Goal: Task Accomplishment & Management: Complete application form

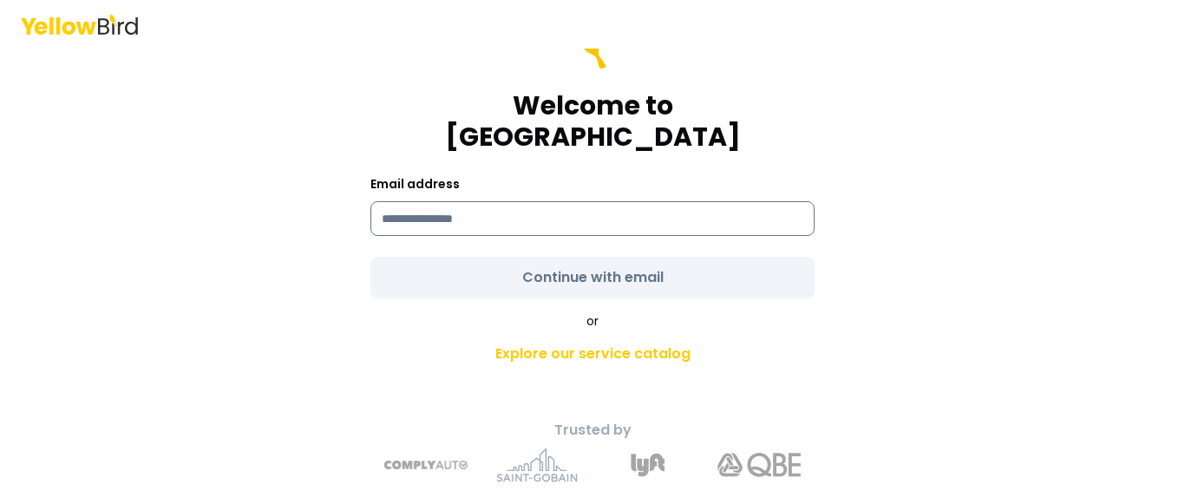
click at [689, 201] on input at bounding box center [592, 218] width 444 height 35
type input "**********"
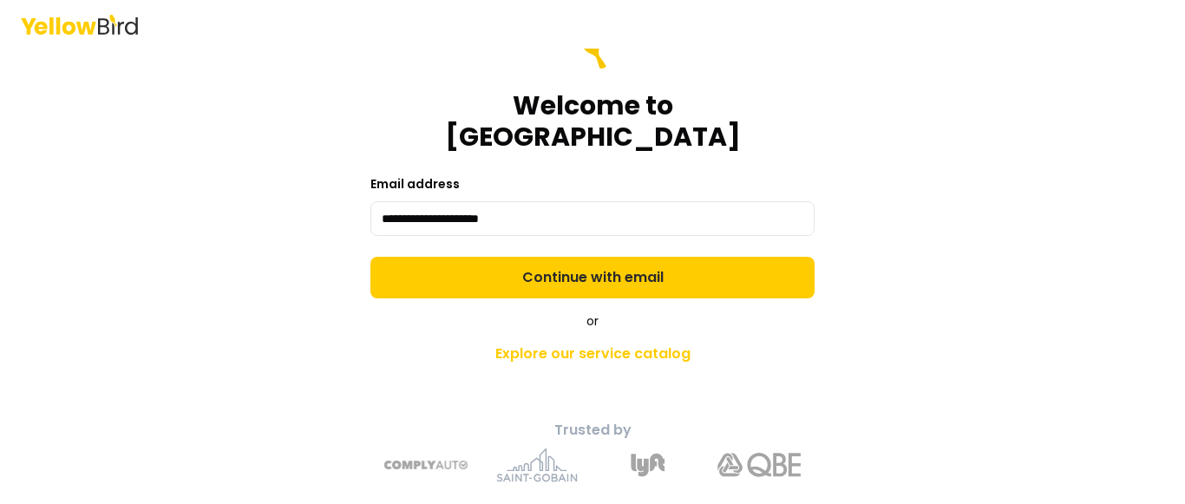
click at [580, 252] on form "**********" at bounding box center [592, 163] width 444 height 271
click at [580, 257] on button "Continue with email" at bounding box center [592, 278] width 444 height 42
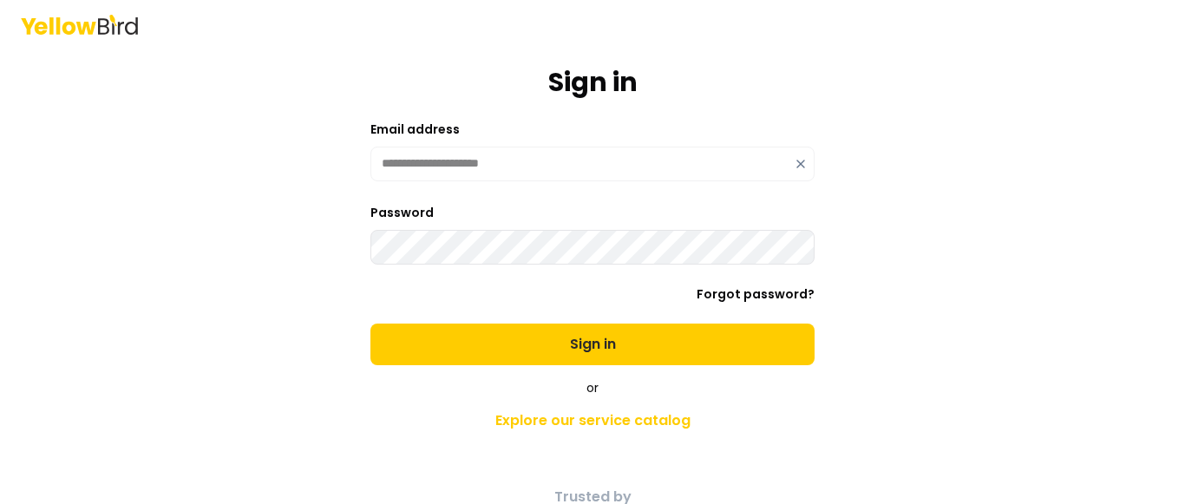
click at [370, 324] on button "Sign in" at bounding box center [592, 345] width 444 height 42
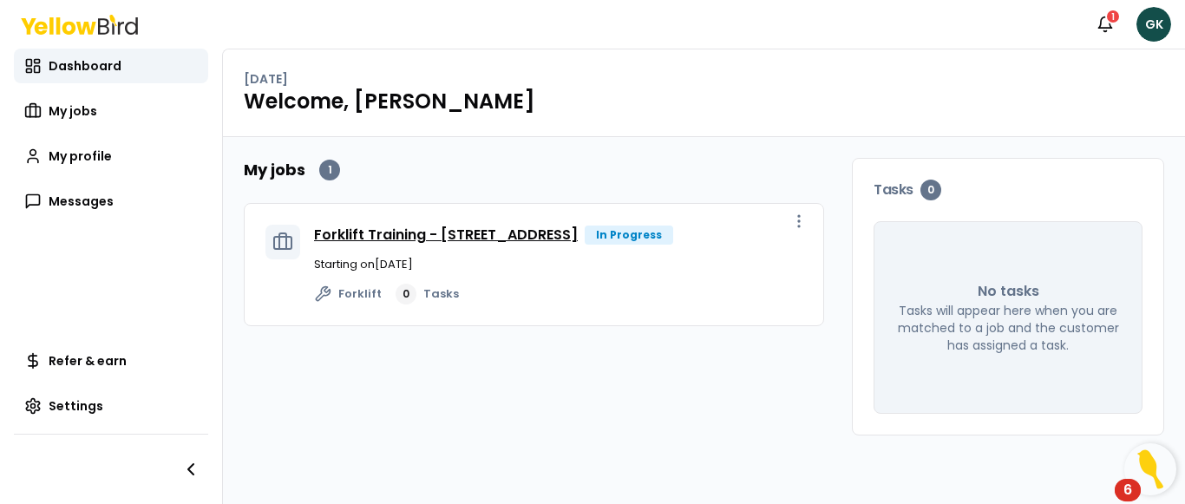
click at [526, 242] on link "Forklift Training - [STREET_ADDRESS]" at bounding box center [446, 235] width 264 height 20
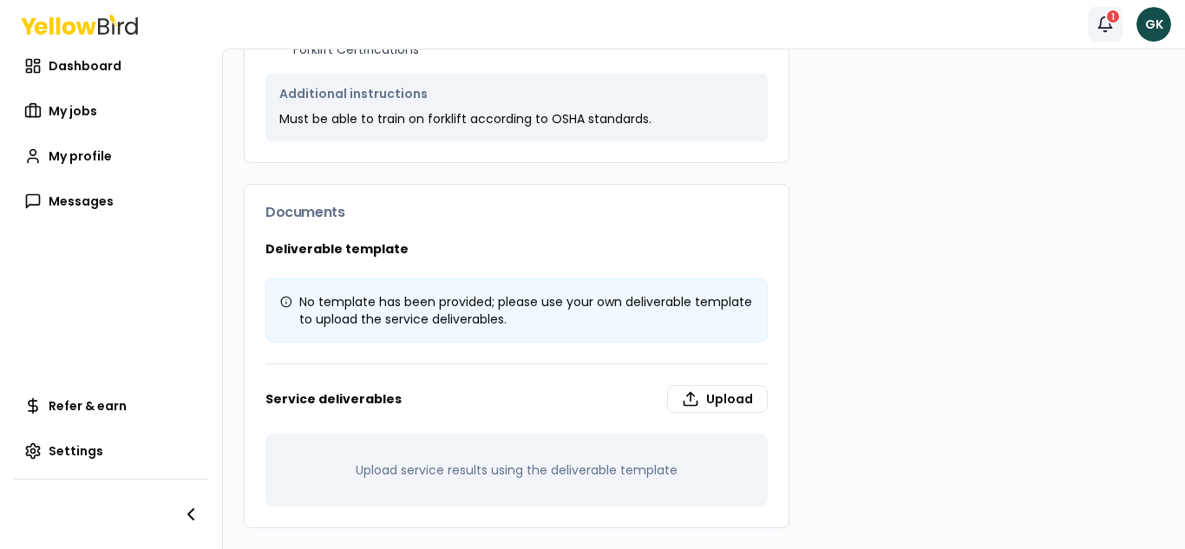
scroll to position [531, 0]
click at [709, 396] on label "Upload" at bounding box center [717, 399] width 101 height 28
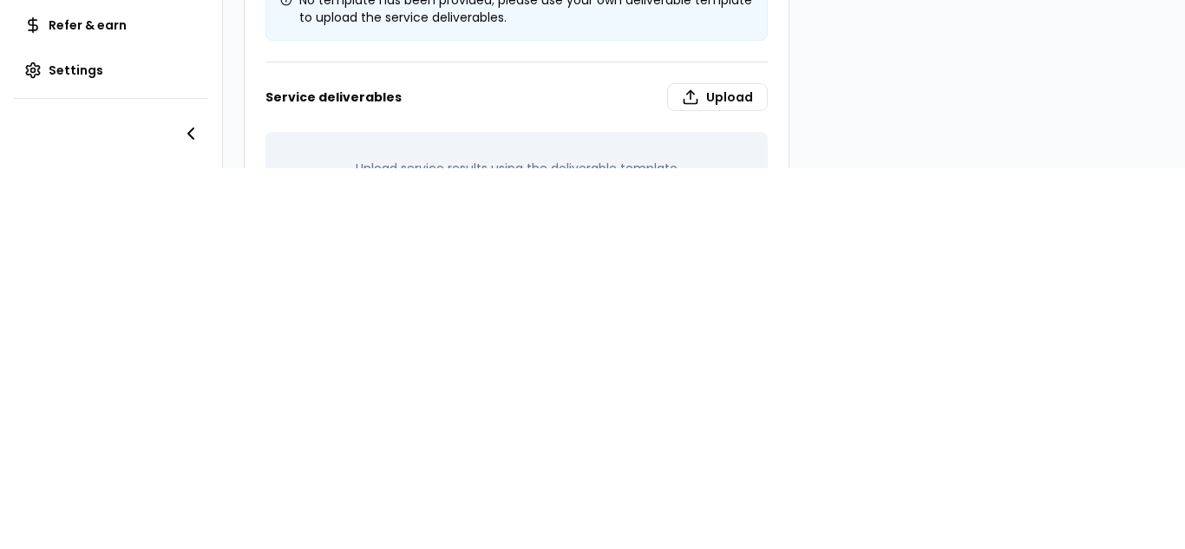
scroll to position [477, 0]
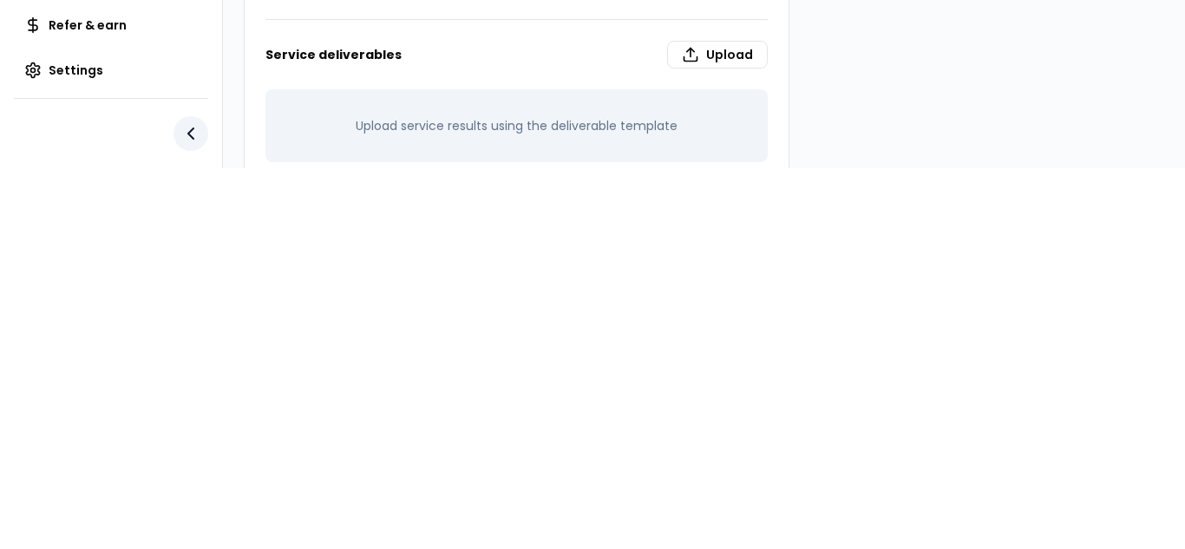
click at [185, 123] on icon "button" at bounding box center [190, 133] width 21 height 21
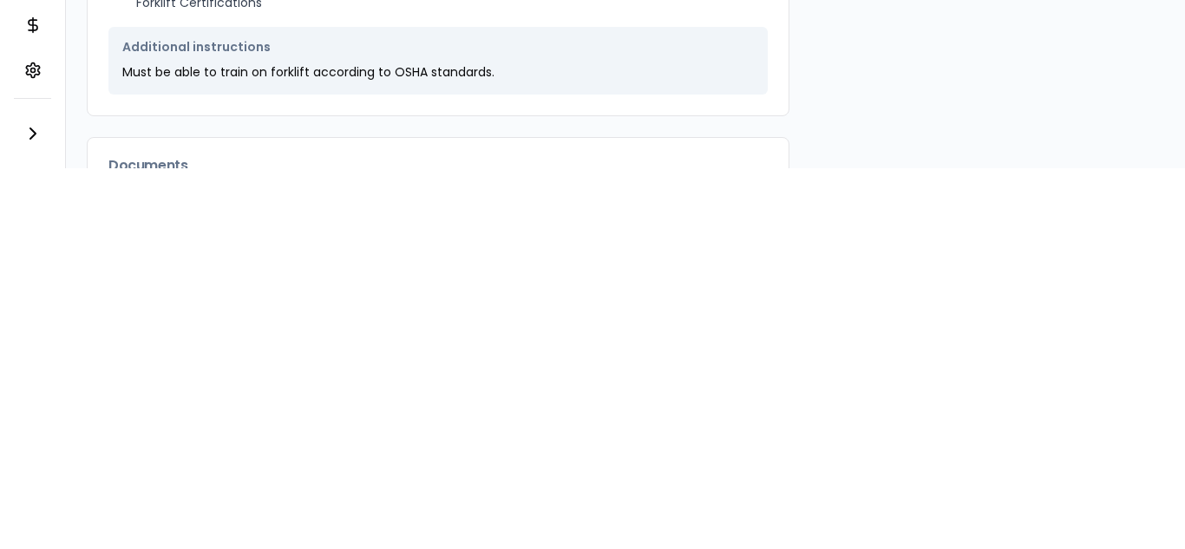
scroll to position [178, 0]
click at [24, 123] on icon "button" at bounding box center [33, 133] width 21 height 21
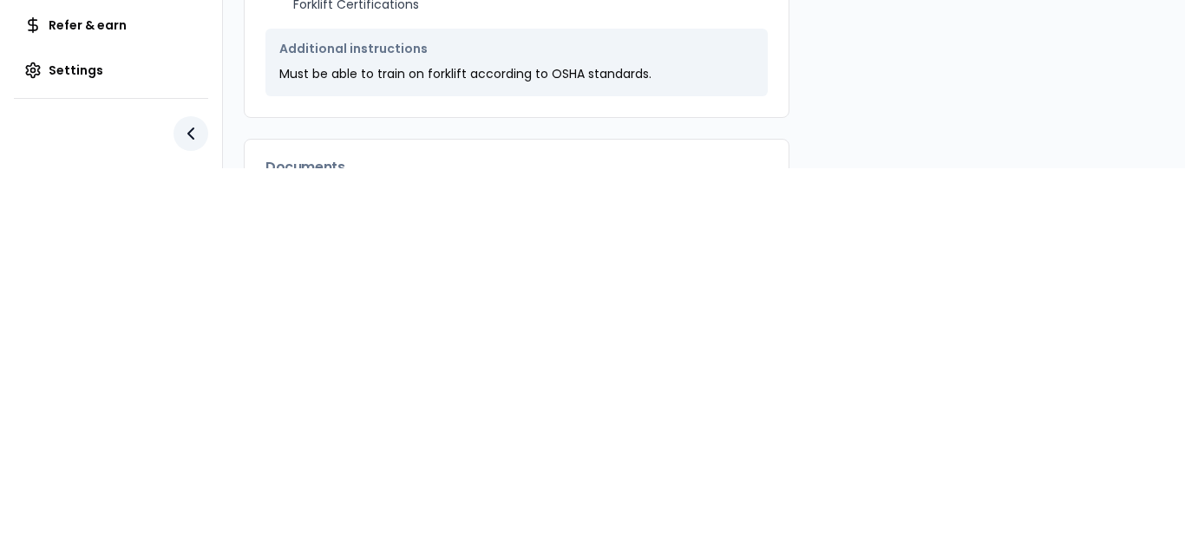
click at [24, 113] on div at bounding box center [111, 133] width 194 height 70
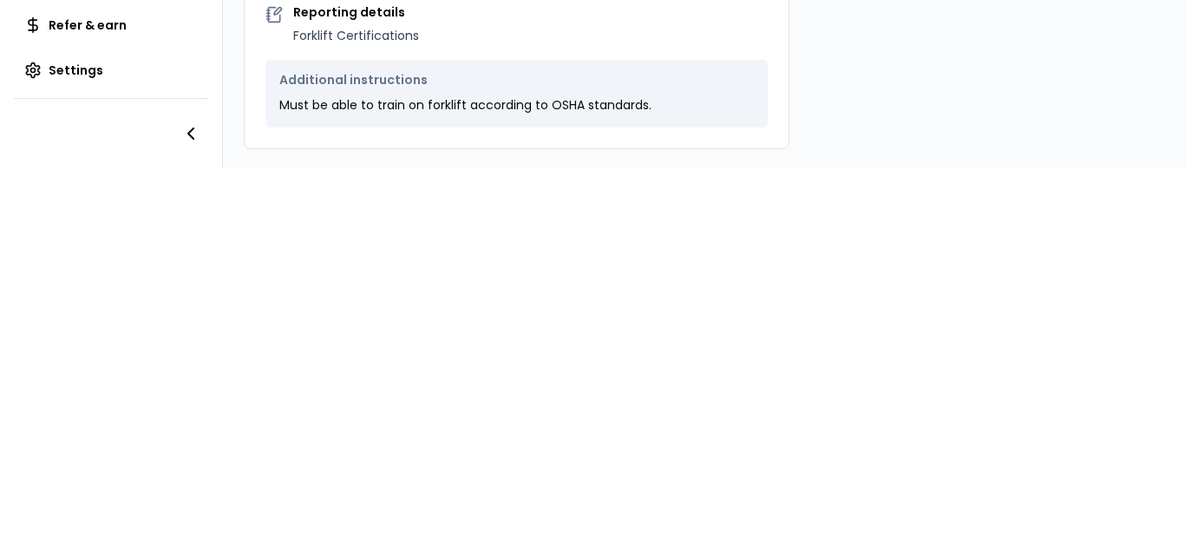
scroll to position [263, 0]
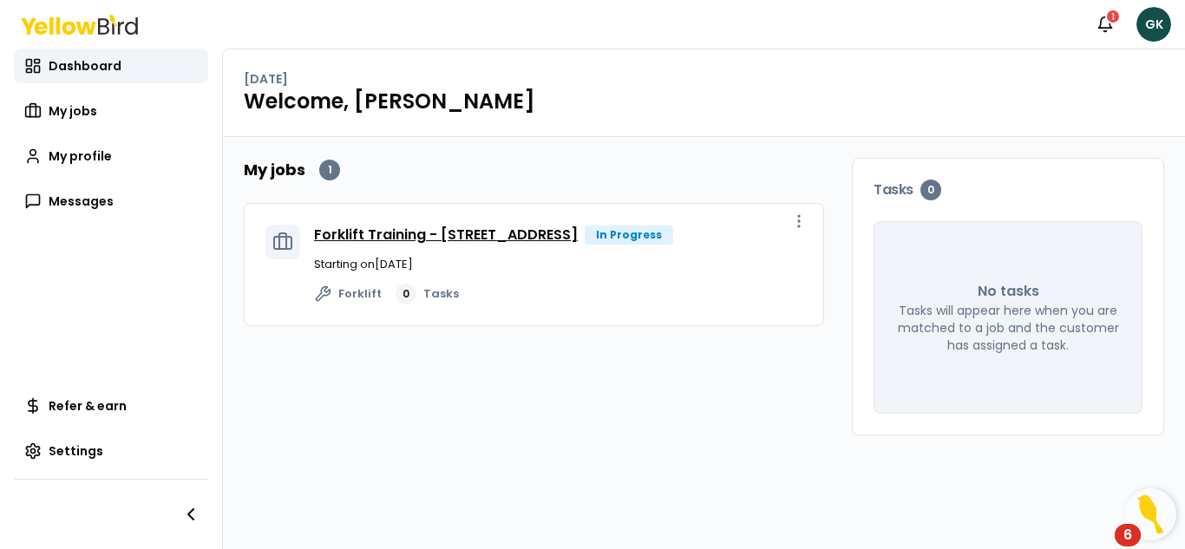
drag, startPoint x: 619, startPoint y: 265, endPoint x: 612, endPoint y: 242, distance: 24.7
click at [578, 242] on h3 "Forklift Training - [STREET_ADDRESS]" at bounding box center [446, 235] width 264 height 21
click at [578, 242] on link "Forklift Training - [STREET_ADDRESS]" at bounding box center [446, 235] width 264 height 20
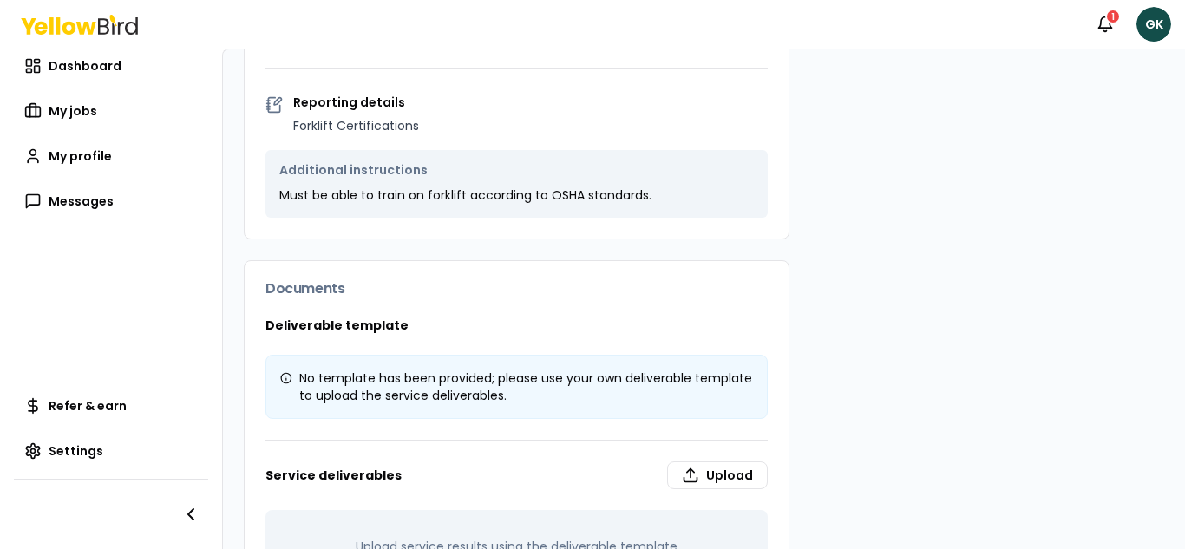
scroll to position [531, 0]
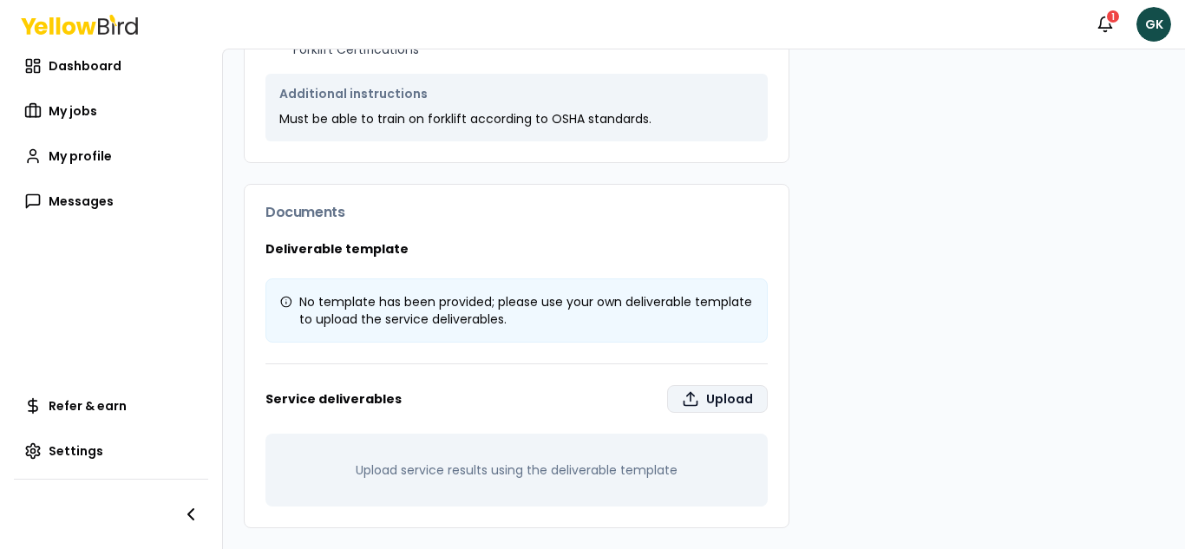
click at [737, 399] on label "Upload" at bounding box center [717, 399] width 101 height 28
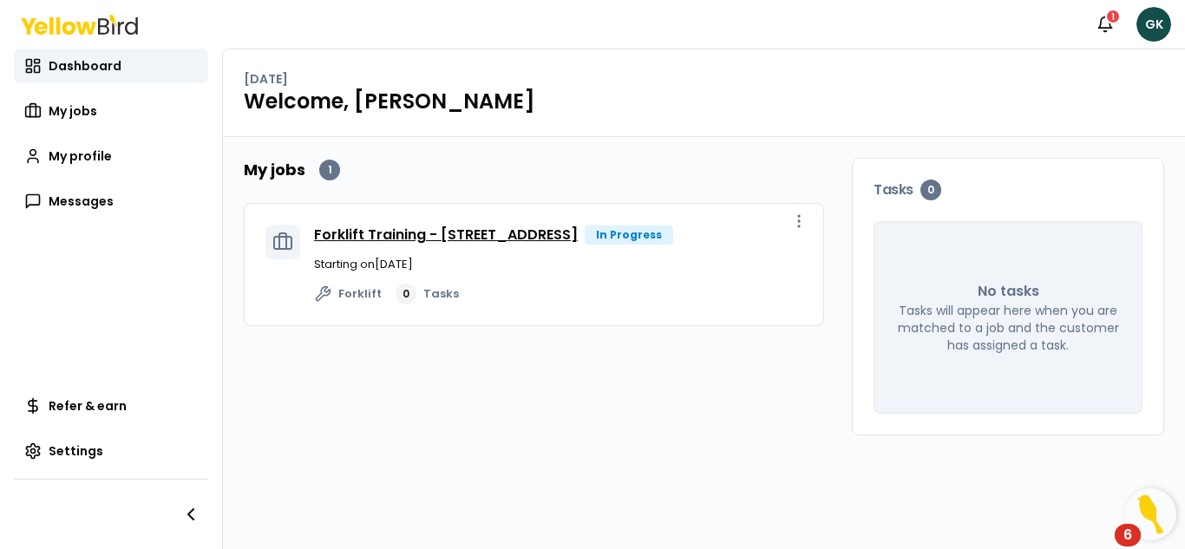
click at [494, 238] on link "Forklift Training - [STREET_ADDRESS]" at bounding box center [446, 235] width 264 height 20
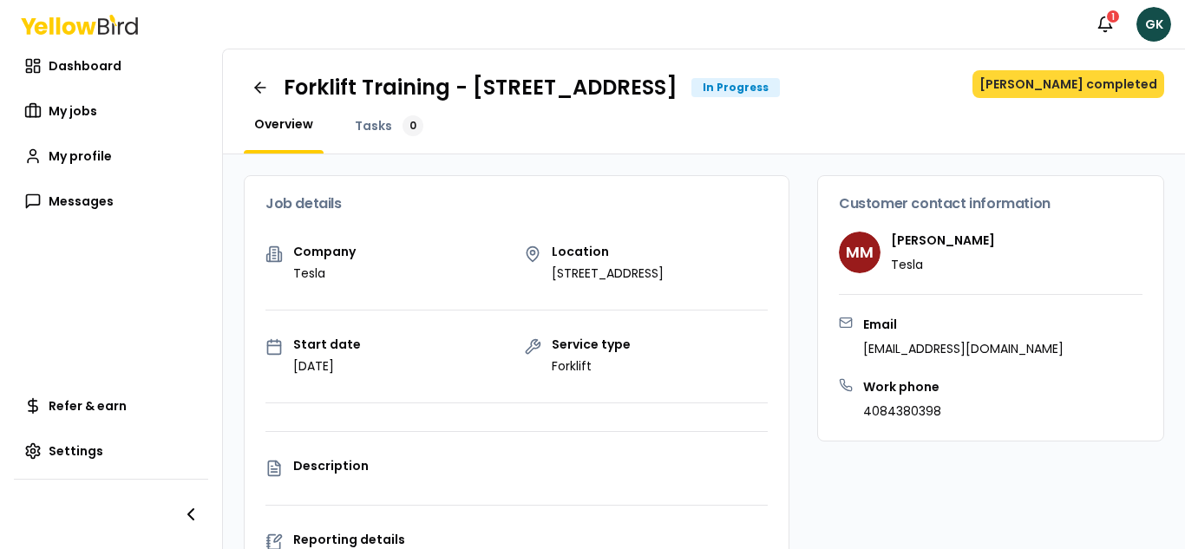
click at [1069, 78] on button "[PERSON_NAME] completed" at bounding box center [1068, 84] width 192 height 28
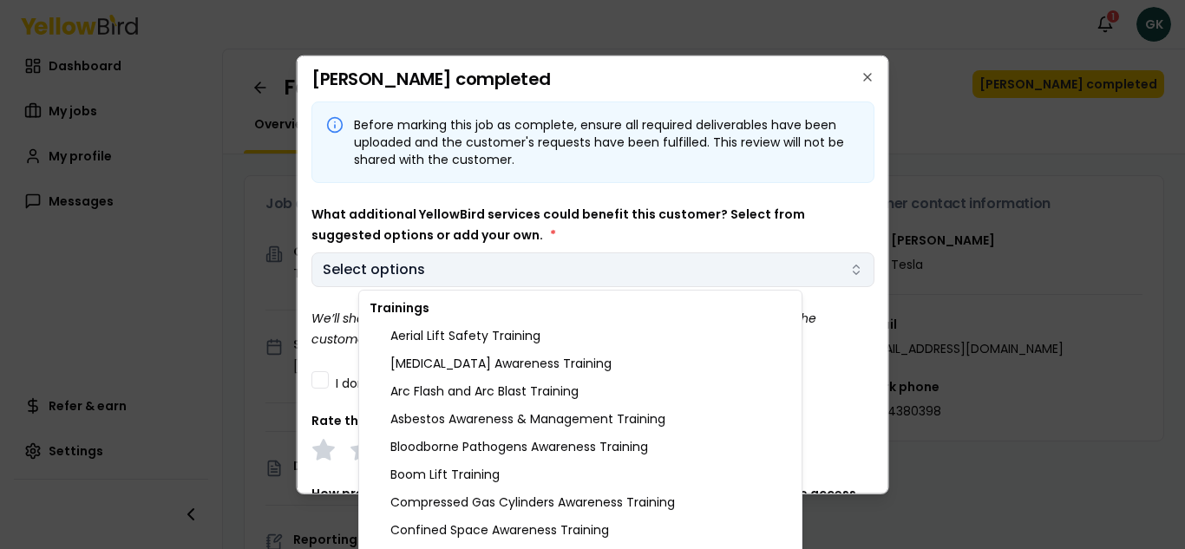
click at [841, 272] on body "Notifications 1 GK Dashboard My jobs My profile Messages Refer & earn Settings …" at bounding box center [592, 274] width 1185 height 549
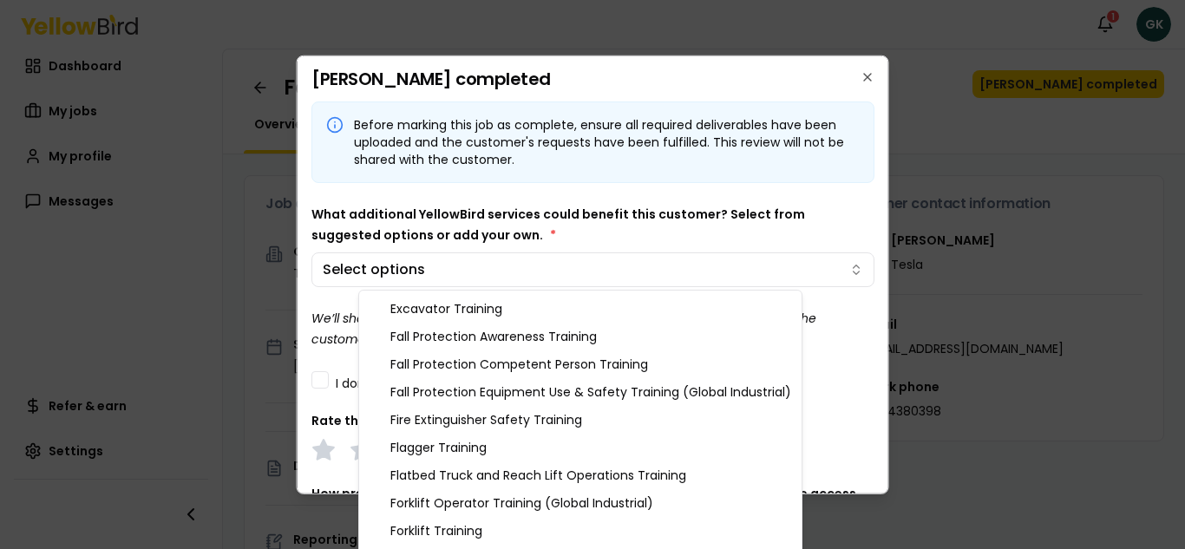
scroll to position [450, 0]
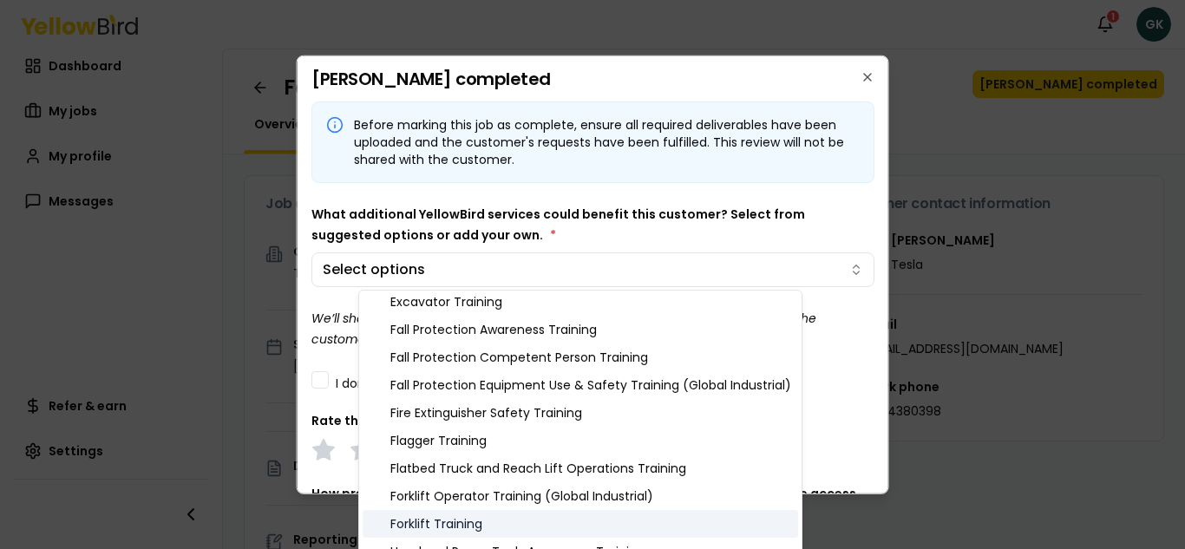
click at [453, 503] on div "Forklift Training" at bounding box center [580, 524] width 435 height 28
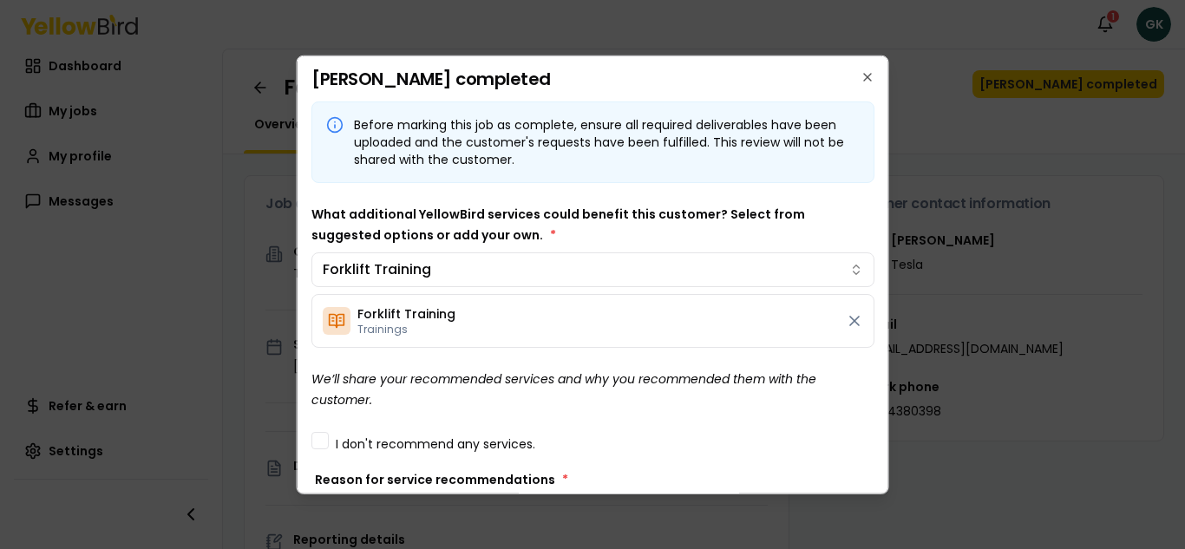
click at [881, 380] on body "Notifications 1 GK Dashboard My jobs My profile Messages Refer & earn Settings …" at bounding box center [592, 274] width 1185 height 549
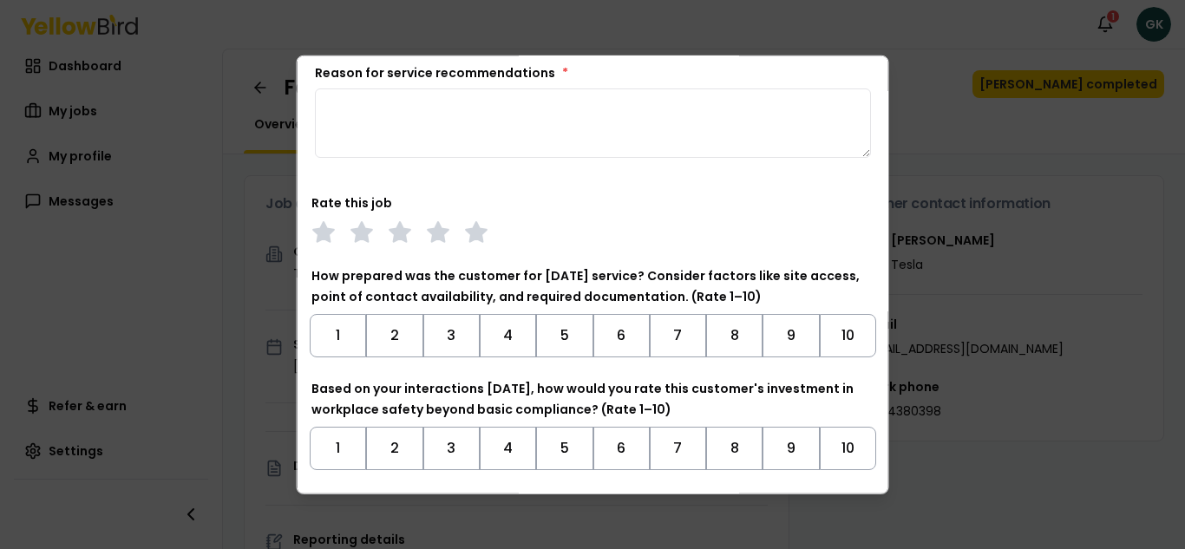
scroll to position [411, 0]
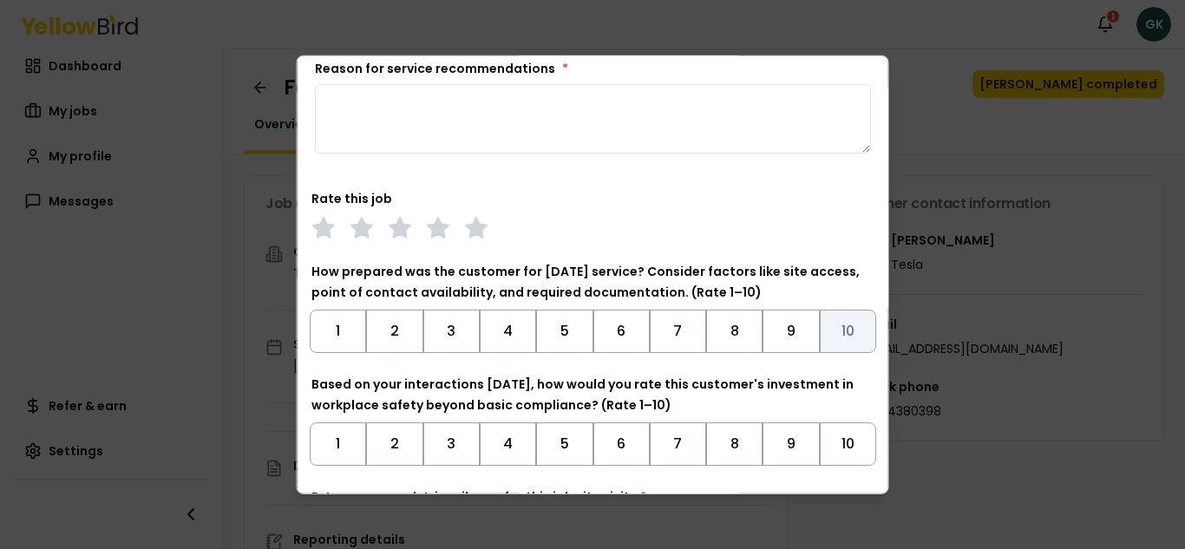
click at [845, 323] on button "10" at bounding box center [847, 330] width 56 height 43
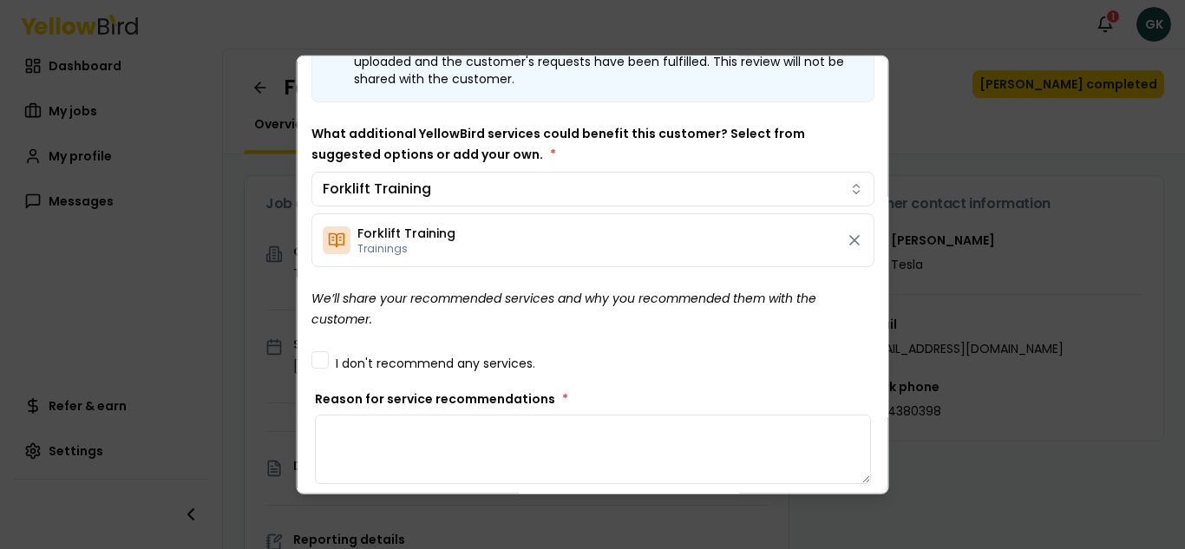
scroll to position [76, 0]
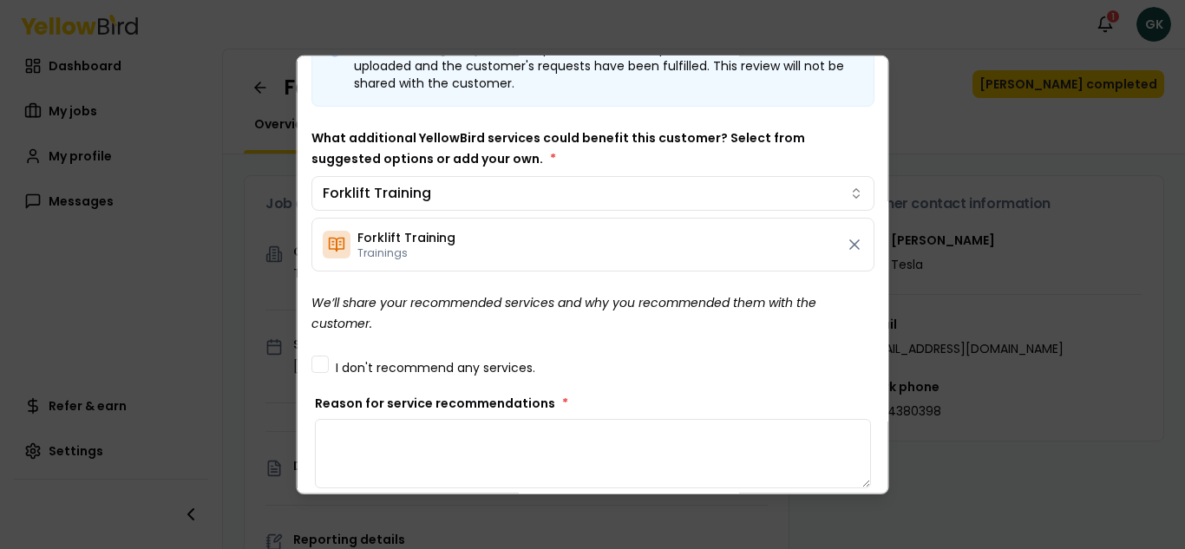
click at [472, 445] on textarea "Reason for service recommendations *" at bounding box center [593, 452] width 556 height 69
type textarea "*"
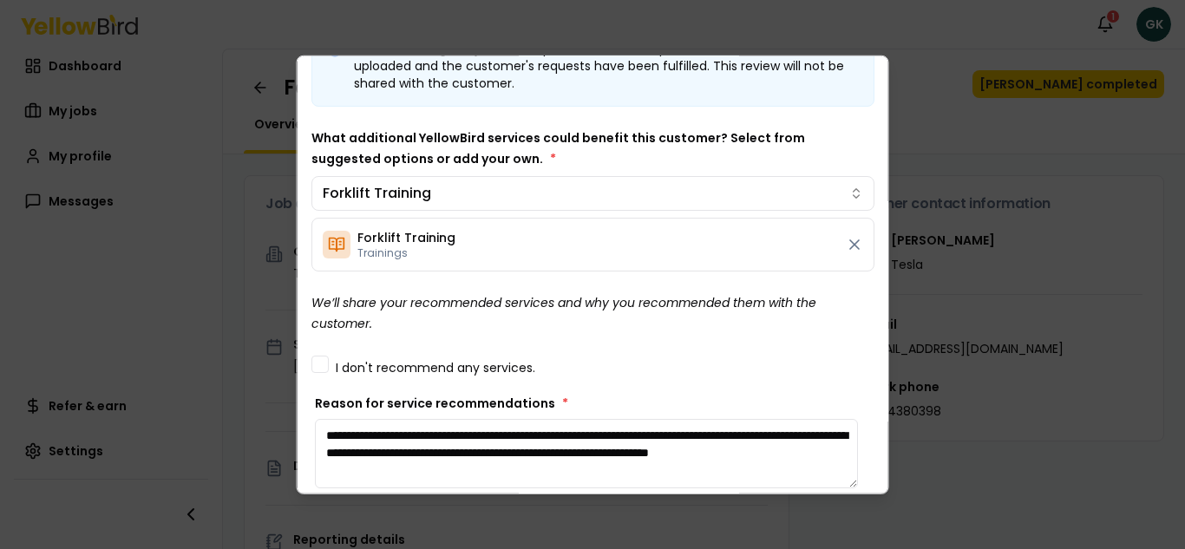
click at [451, 463] on textarea "**********" at bounding box center [586, 452] width 543 height 69
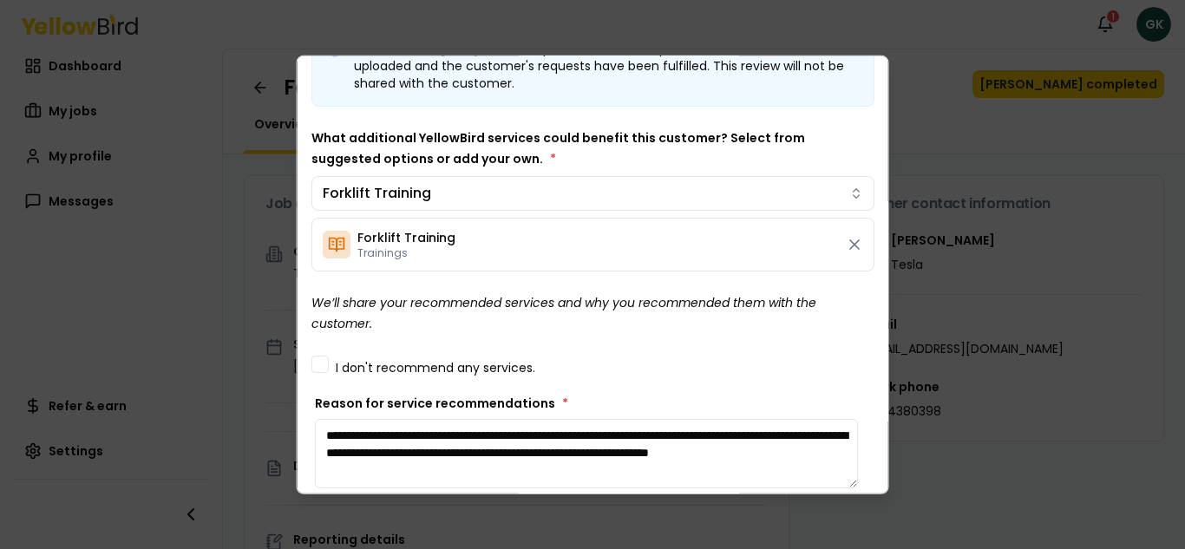
click at [452, 469] on textarea "**********" at bounding box center [586, 452] width 543 height 69
click at [487, 469] on textarea "**********" at bounding box center [586, 452] width 543 height 69
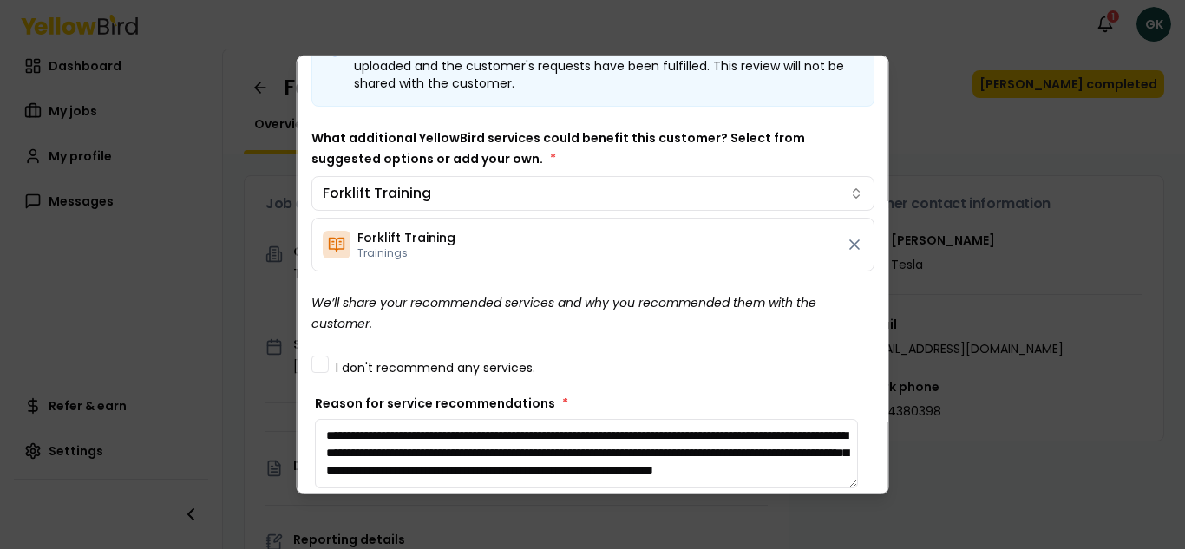
scroll to position [27, 0]
type textarea "**********"
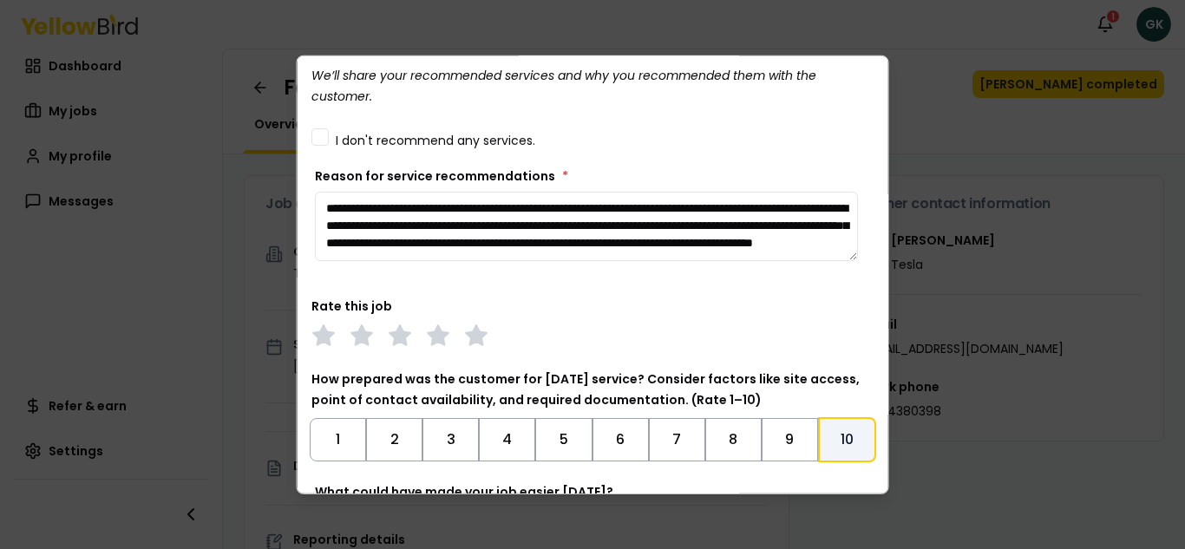
scroll to position [315, 0]
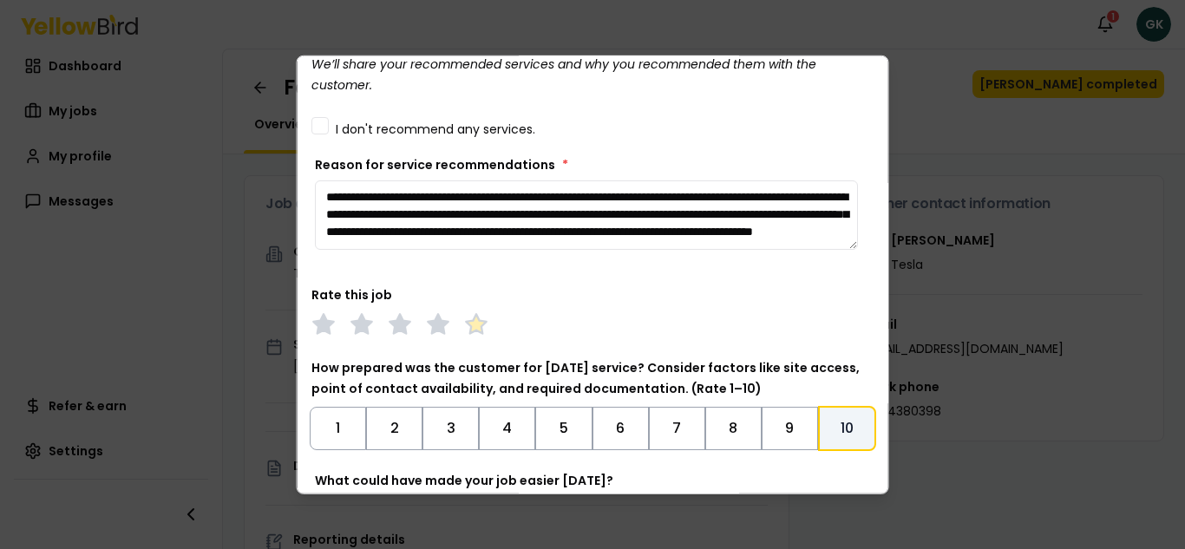
click at [481, 329] on polygon at bounding box center [476, 323] width 20 height 19
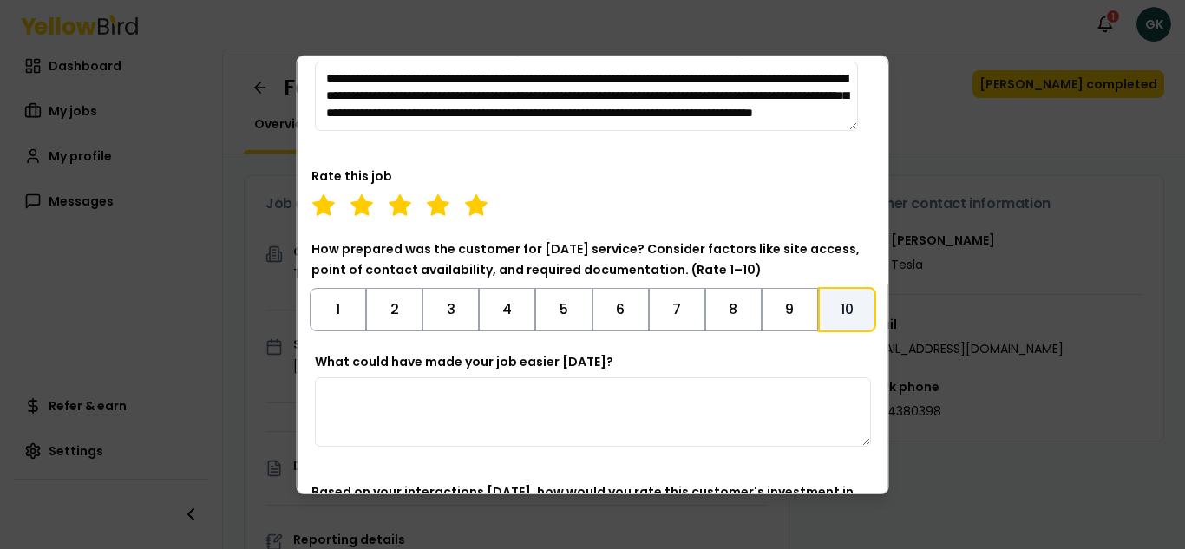
scroll to position [454, 0]
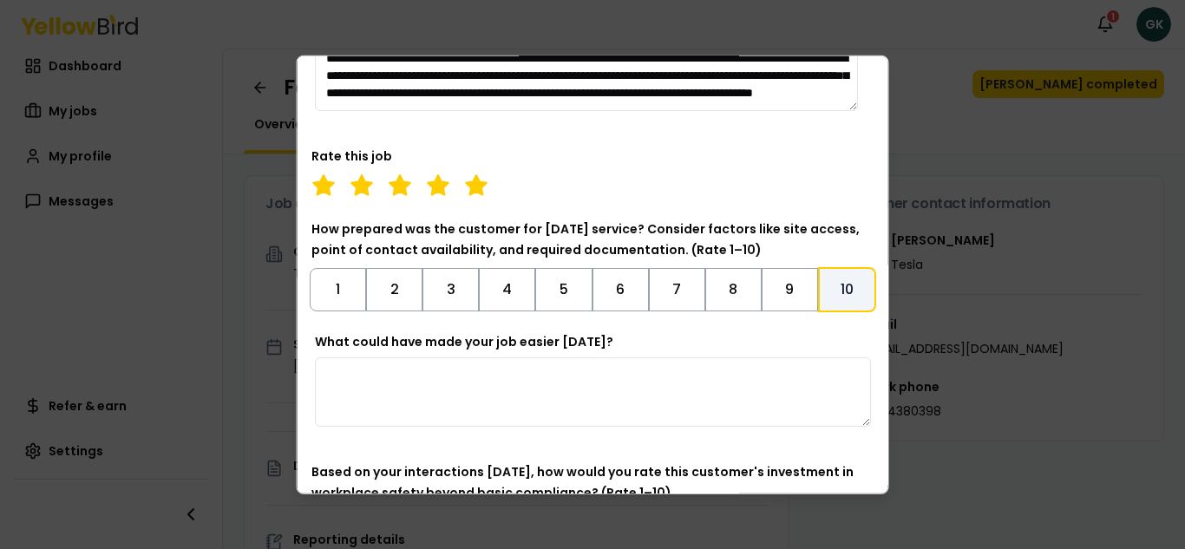
click at [716, 379] on textarea "What could have made your job easier [DATE]?" at bounding box center [593, 391] width 556 height 69
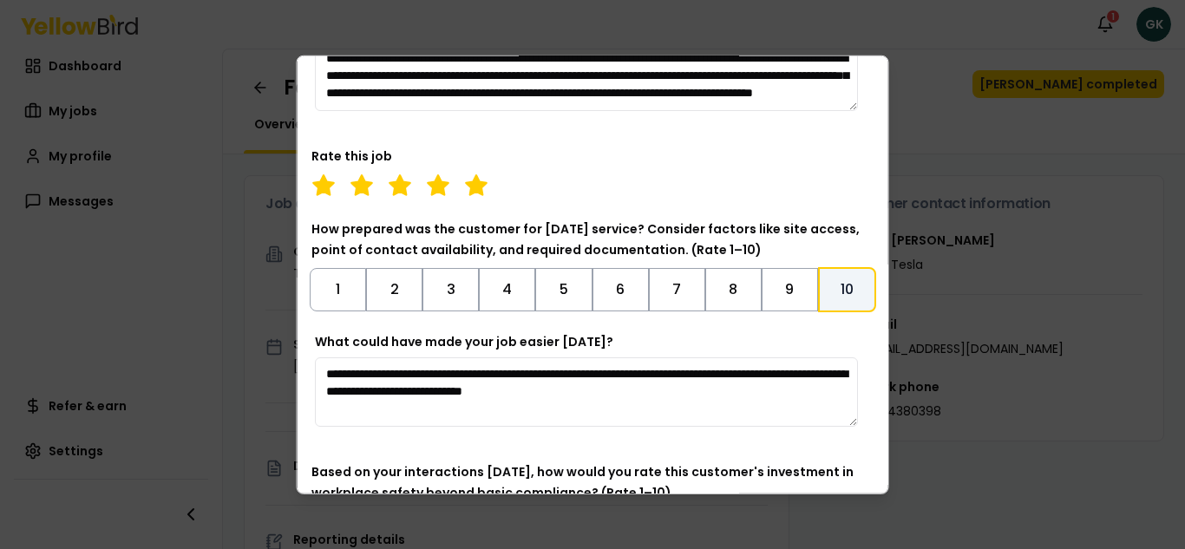
type textarea "**********"
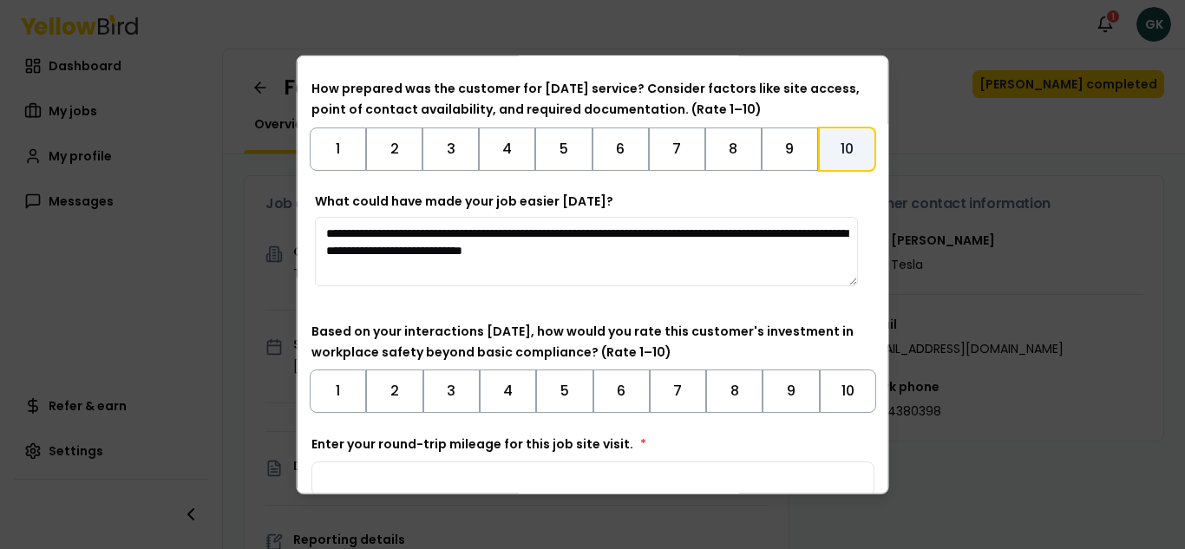
scroll to position [597, 0]
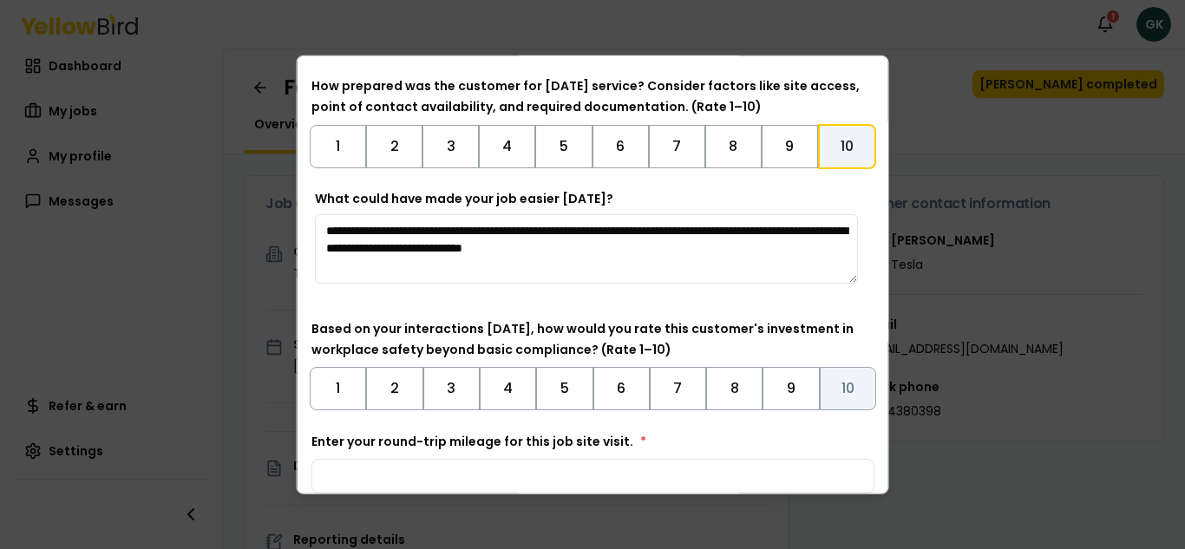
click at [841, 390] on button "10" at bounding box center [847, 387] width 56 height 43
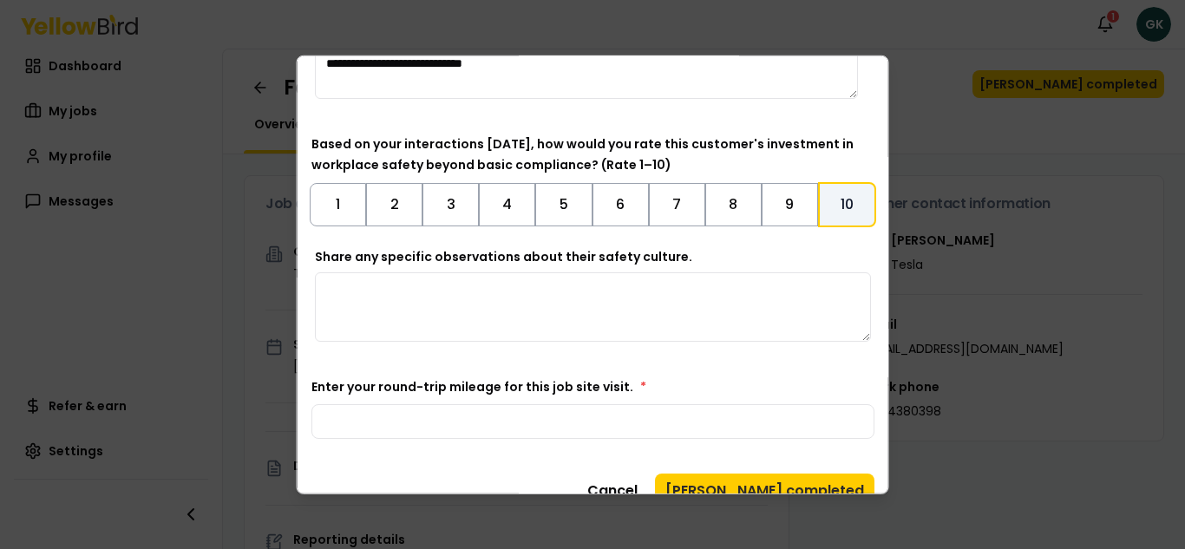
scroll to position [810, 0]
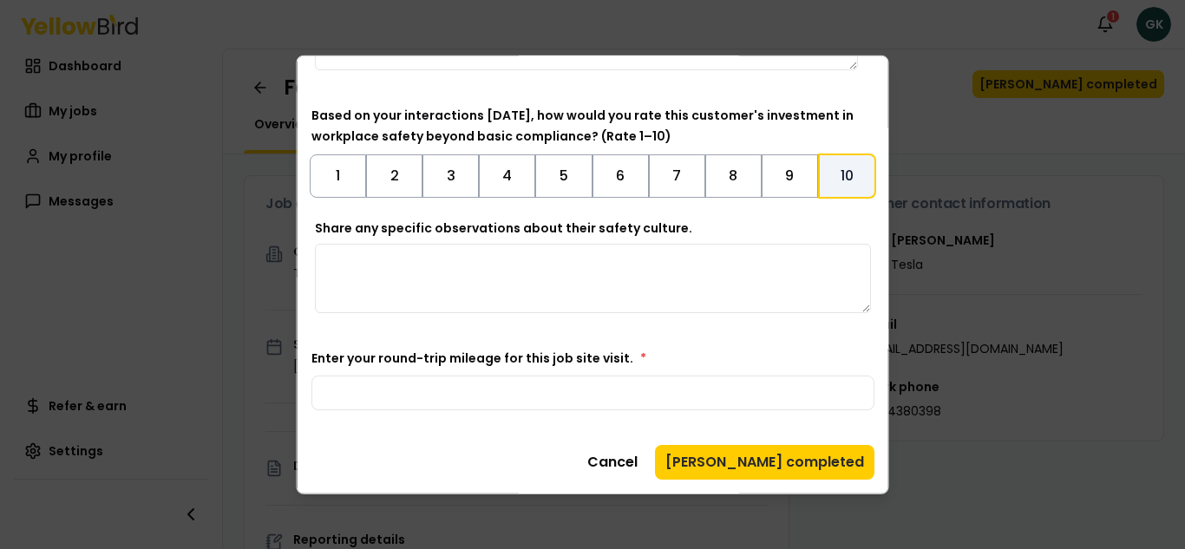
click at [756, 290] on textarea "Share any specific observations about their safety culture." at bounding box center [593, 277] width 556 height 69
type textarea "*"
type textarea "**********"
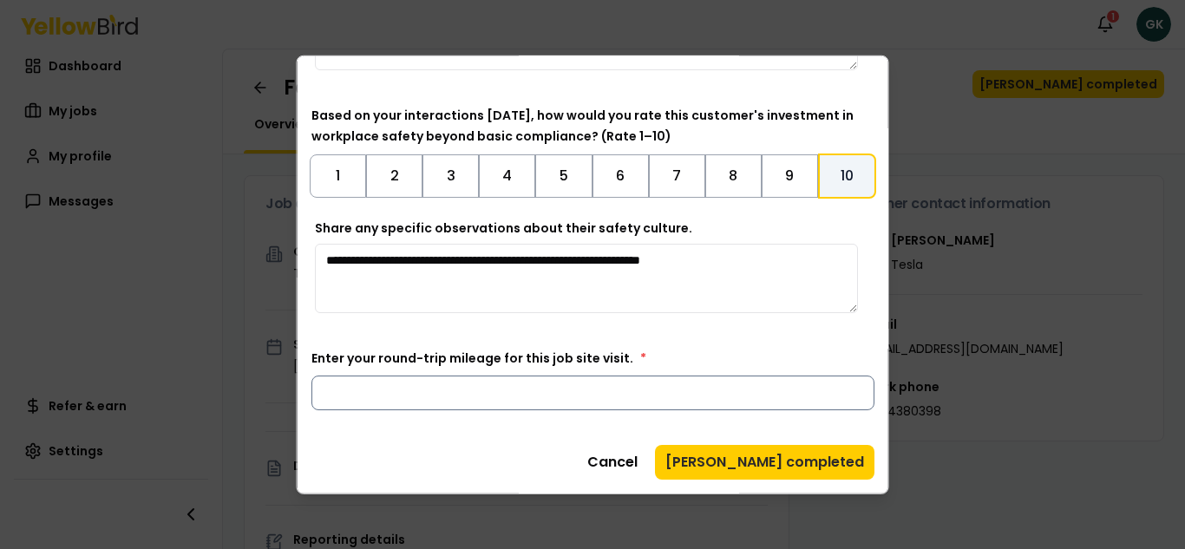
click at [696, 394] on input "Enter your round-trip mileage for this job site visit. *" at bounding box center [592, 392] width 563 height 35
click at [841, 384] on input "*" at bounding box center [592, 392] width 563 height 35
click at [843, 394] on input "*" at bounding box center [592, 392] width 563 height 35
click at [843, 385] on input "*" at bounding box center [592, 392] width 563 height 35
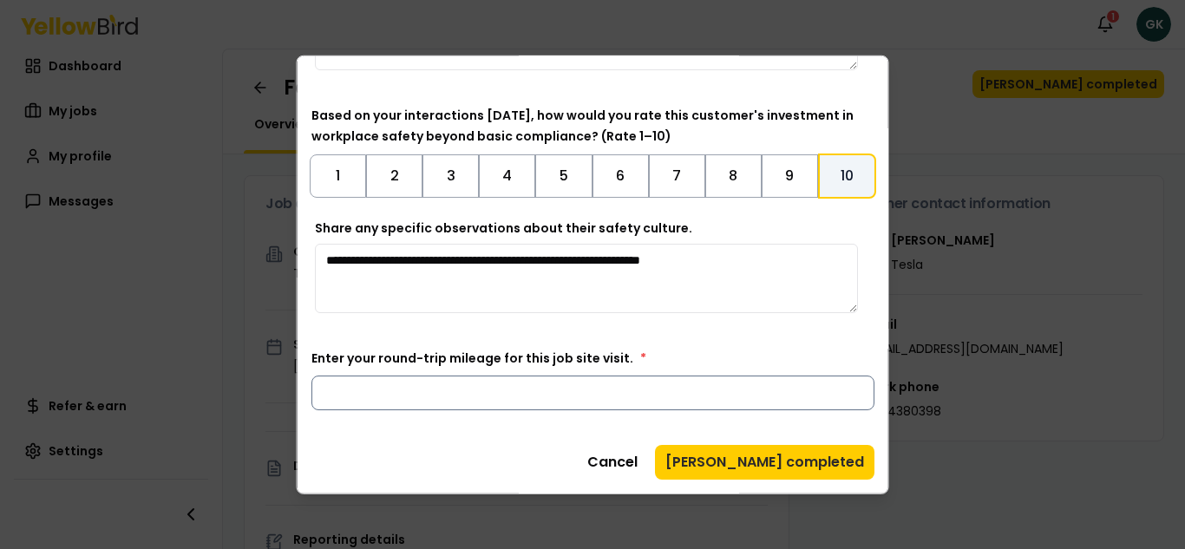
click at [843, 385] on input "*" at bounding box center [592, 392] width 563 height 35
click at [842, 383] on input "***" at bounding box center [592, 392] width 563 height 35
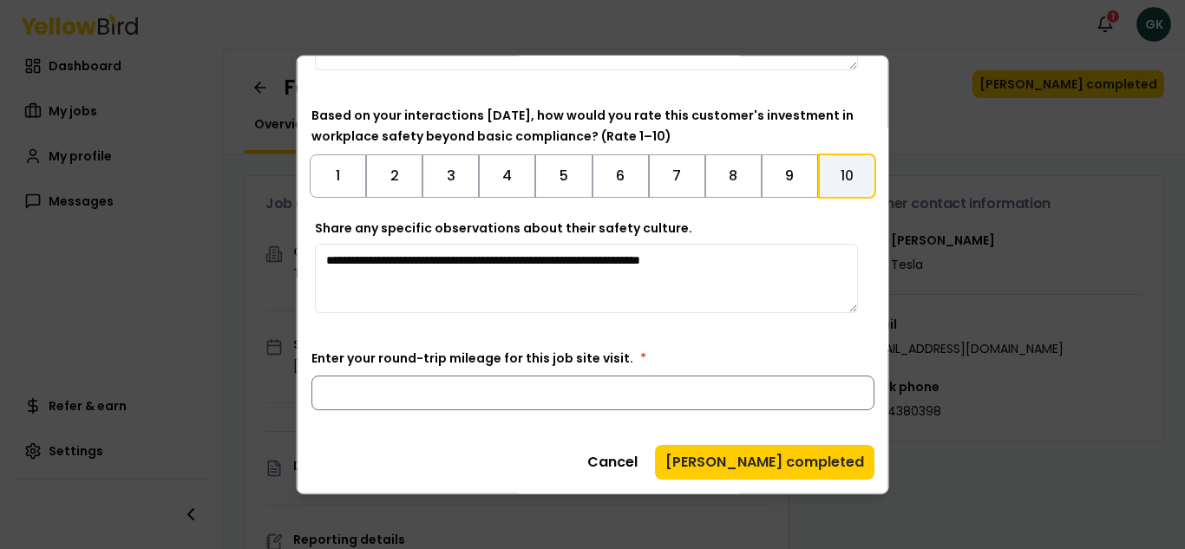
click at [842, 383] on input "***" at bounding box center [592, 392] width 563 height 35
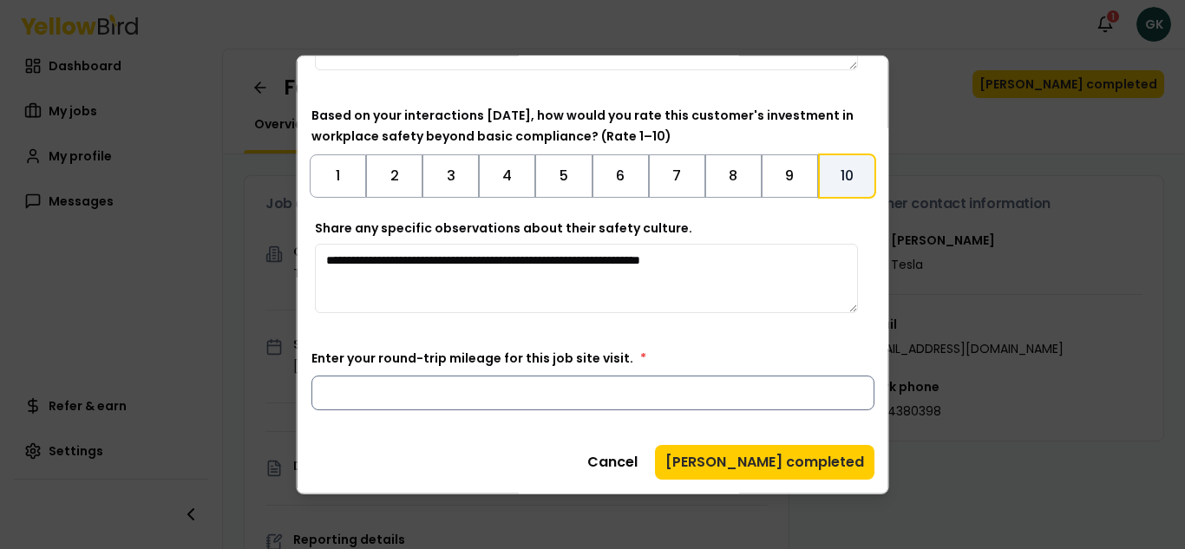
click at [842, 383] on input "***" at bounding box center [592, 392] width 563 height 35
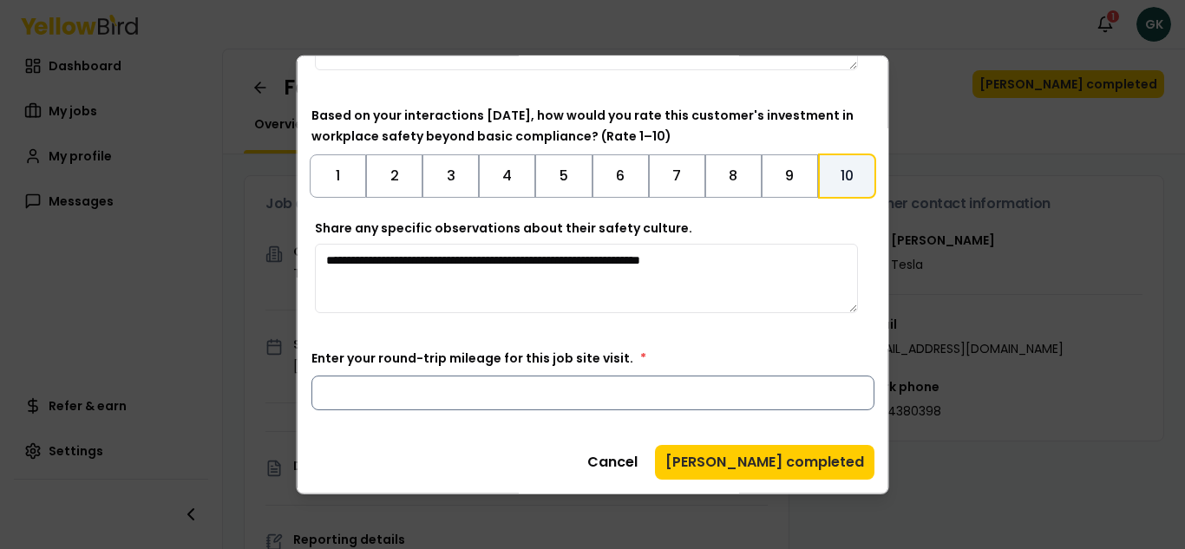
click at [842, 383] on input "***" at bounding box center [592, 392] width 563 height 35
type input "***"
click at [842, 383] on input "***" at bounding box center [592, 392] width 563 height 35
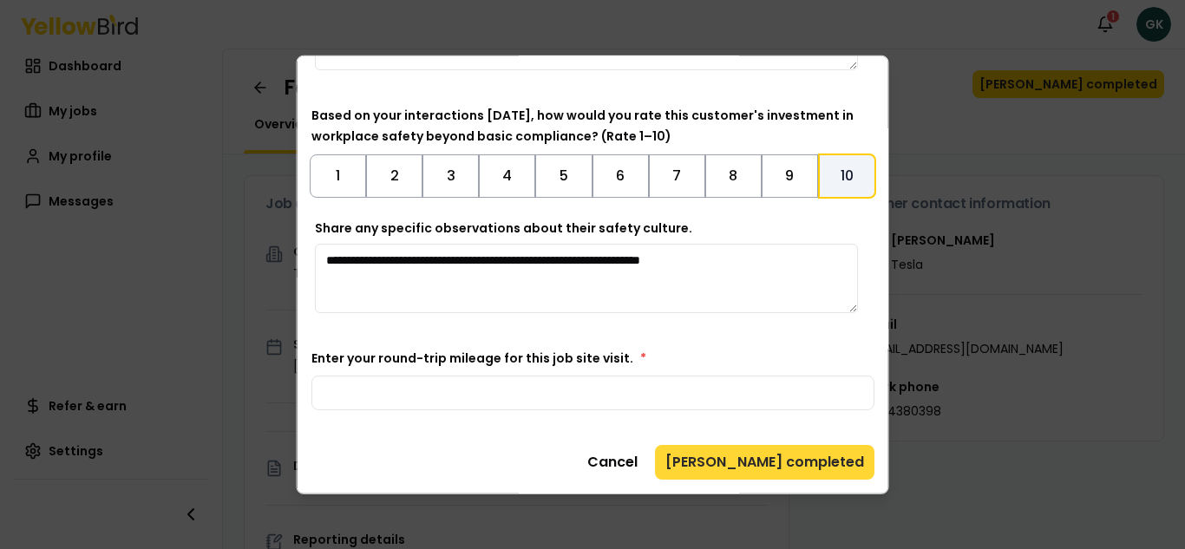
click at [801, 471] on button "[PERSON_NAME] completed" at bounding box center [764, 461] width 219 height 35
click at [793, 456] on button "[PERSON_NAME] completed" at bounding box center [764, 461] width 219 height 35
click at [803, 457] on button "[PERSON_NAME] completed" at bounding box center [764, 461] width 219 height 35
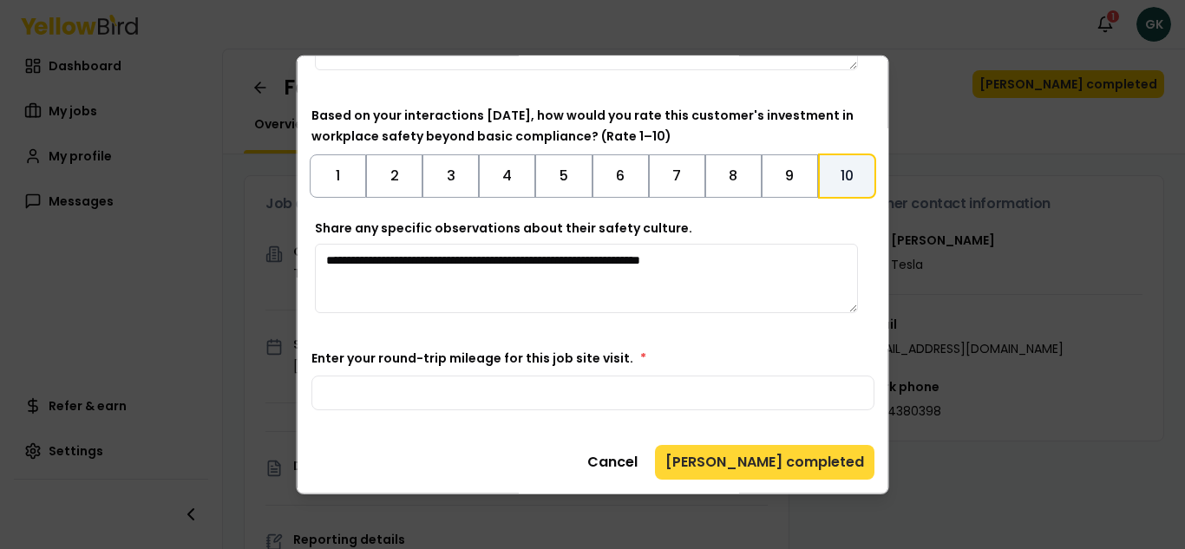
click at [824, 464] on button "[PERSON_NAME] completed" at bounding box center [764, 461] width 219 height 35
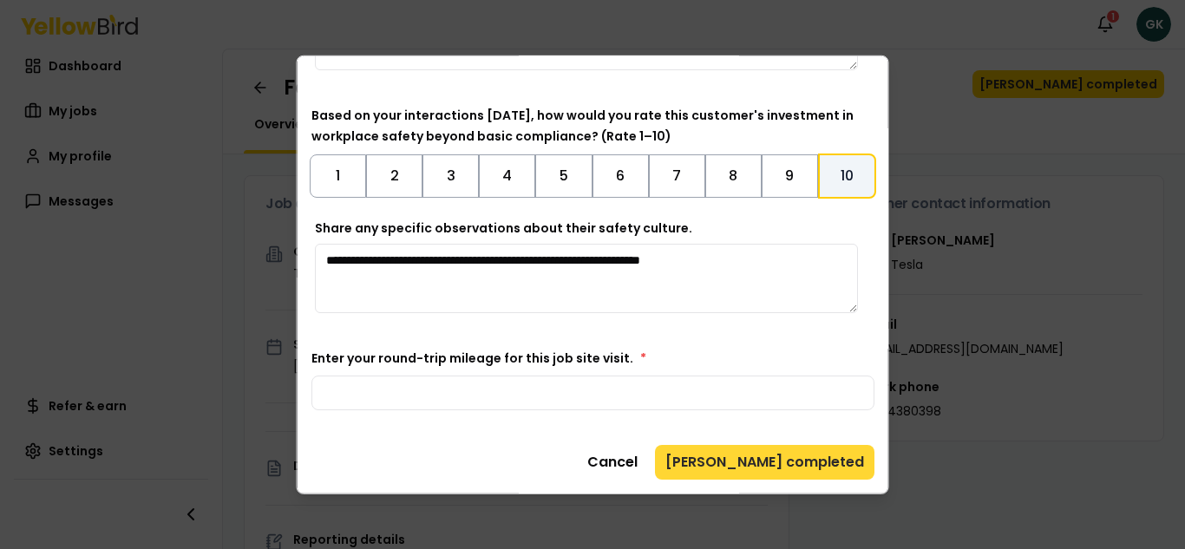
click at [824, 464] on button "[PERSON_NAME] completed" at bounding box center [764, 461] width 219 height 35
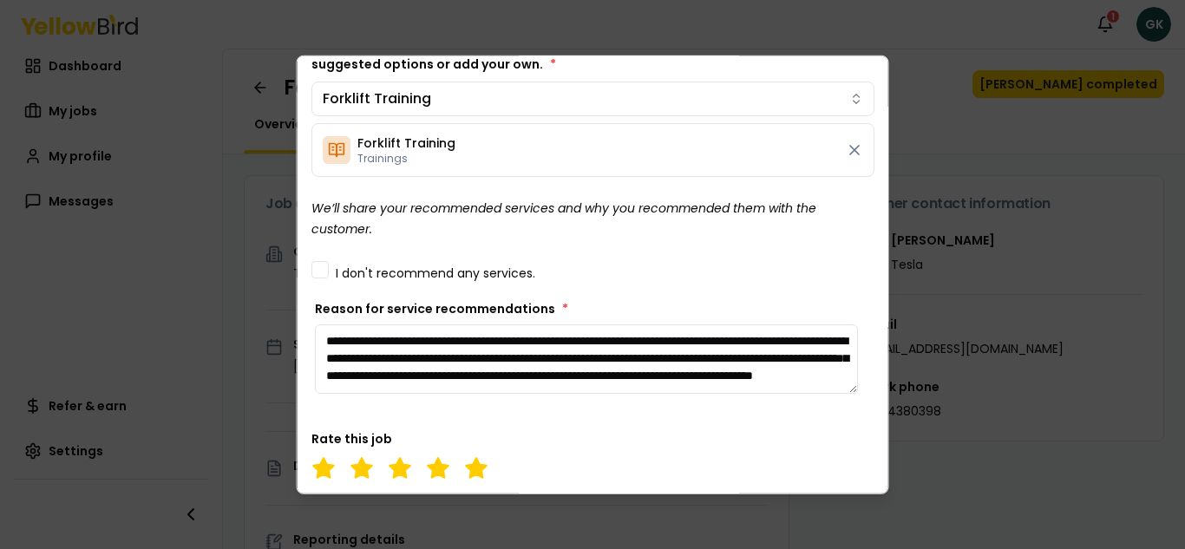
scroll to position [0, 0]
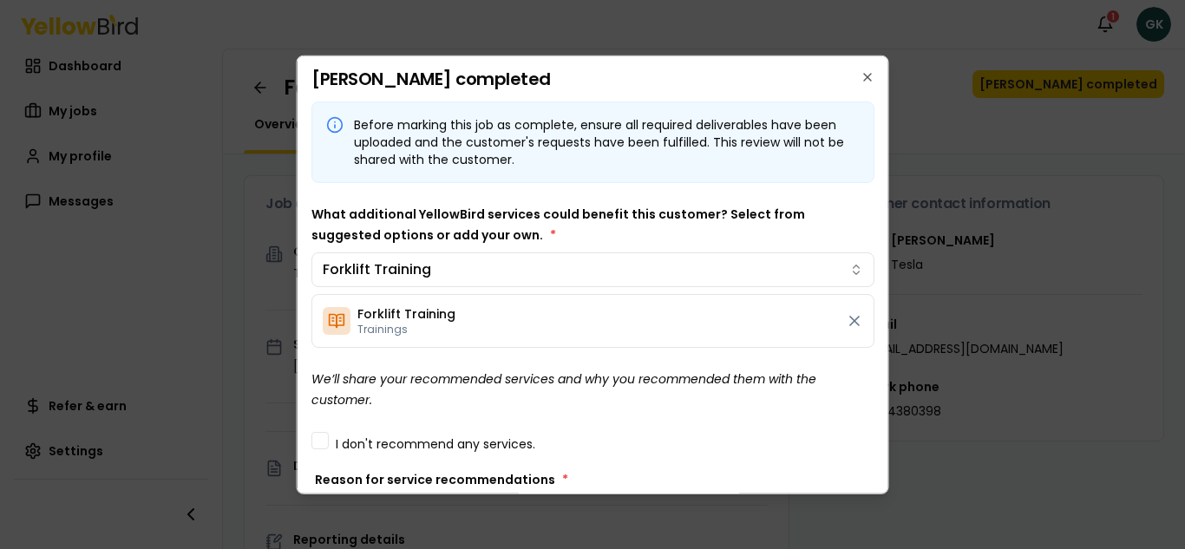
click at [823, 128] on div "Before marking this job as complete, ensure all required deliverables have been…" at bounding box center [607, 141] width 506 height 52
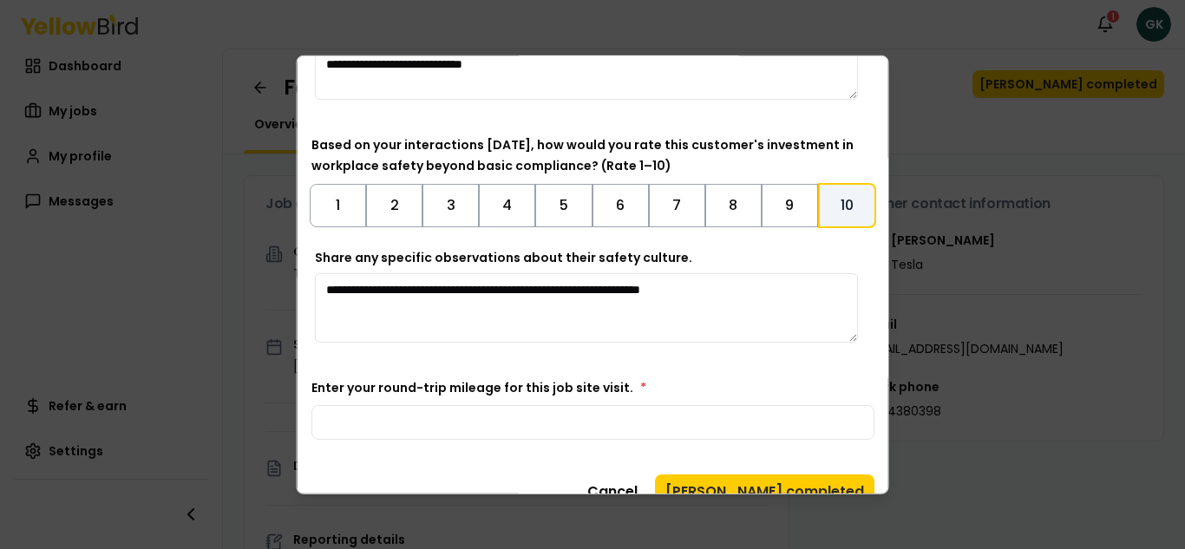
scroll to position [810, 0]
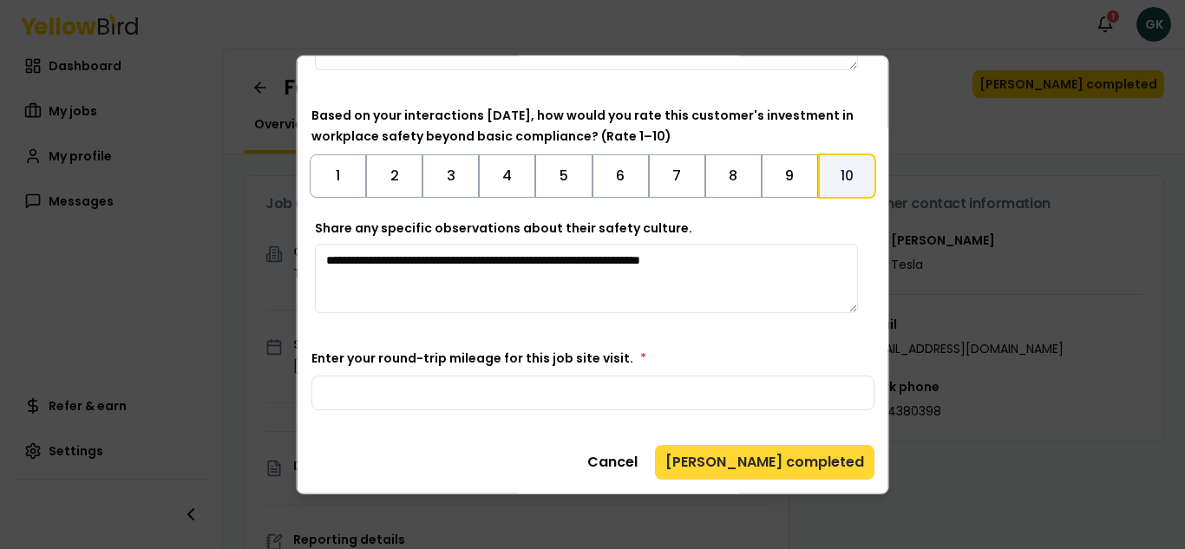
click at [810, 462] on button "[PERSON_NAME] completed" at bounding box center [764, 461] width 219 height 35
click at [810, 465] on button "[PERSON_NAME] completed" at bounding box center [764, 461] width 219 height 35
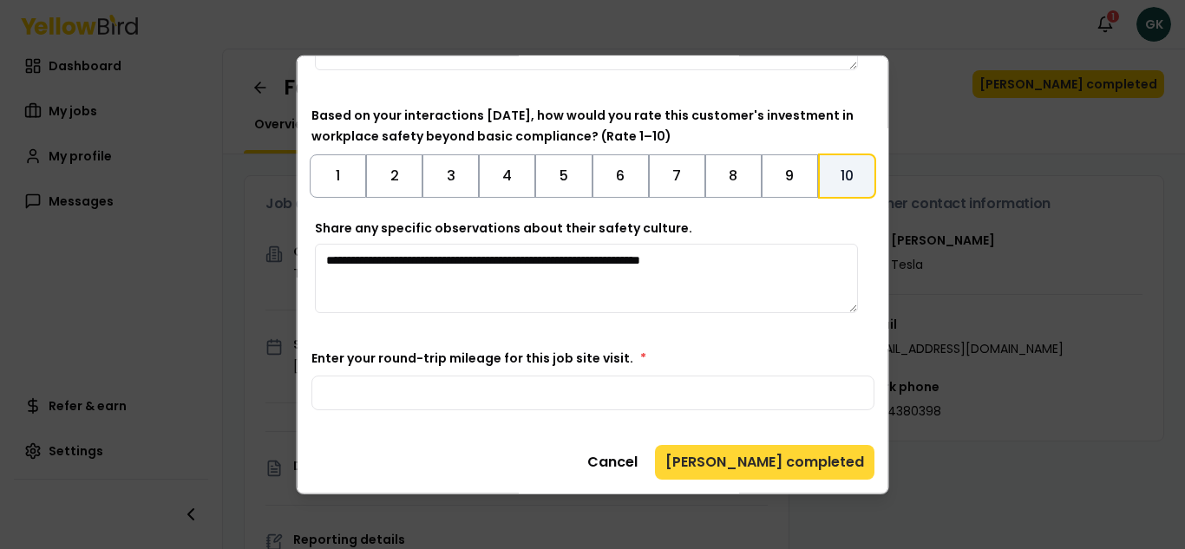
click at [810, 465] on button "[PERSON_NAME] completed" at bounding box center [764, 461] width 219 height 35
click at [782, 450] on button "[PERSON_NAME] completed" at bounding box center [764, 461] width 219 height 35
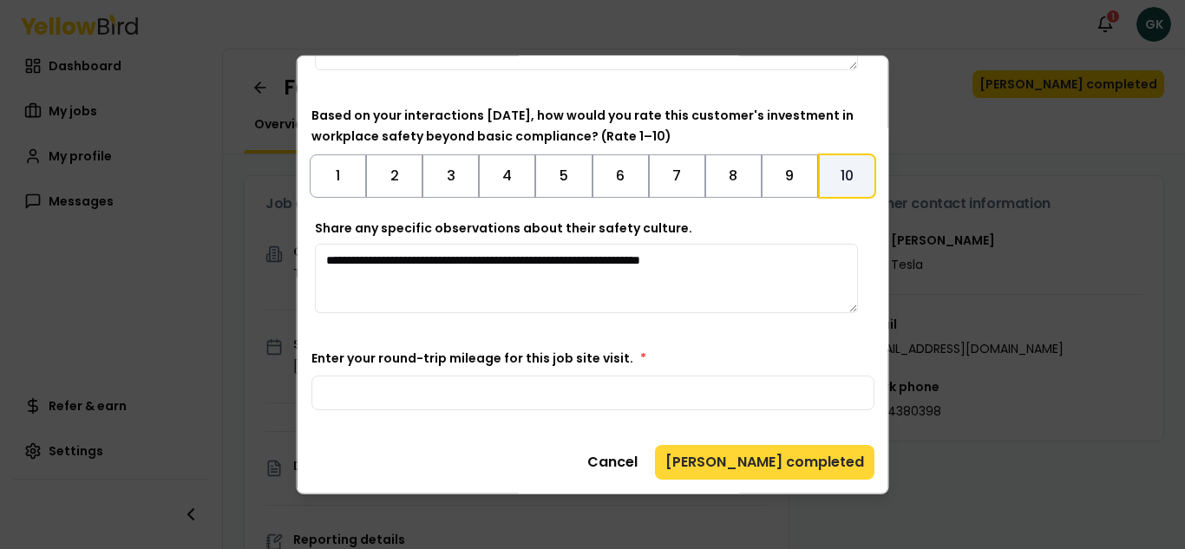
click at [781, 451] on button "[PERSON_NAME] completed" at bounding box center [764, 461] width 219 height 35
click at [770, 467] on button "[PERSON_NAME] completed" at bounding box center [764, 461] width 219 height 35
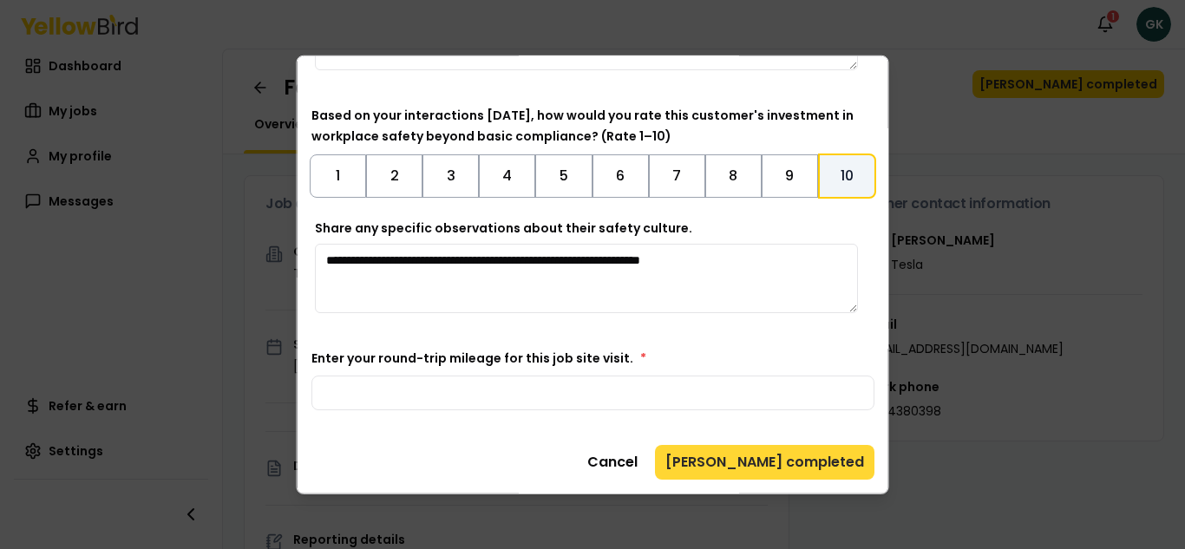
click at [770, 467] on button "[PERSON_NAME] completed" at bounding box center [764, 461] width 219 height 35
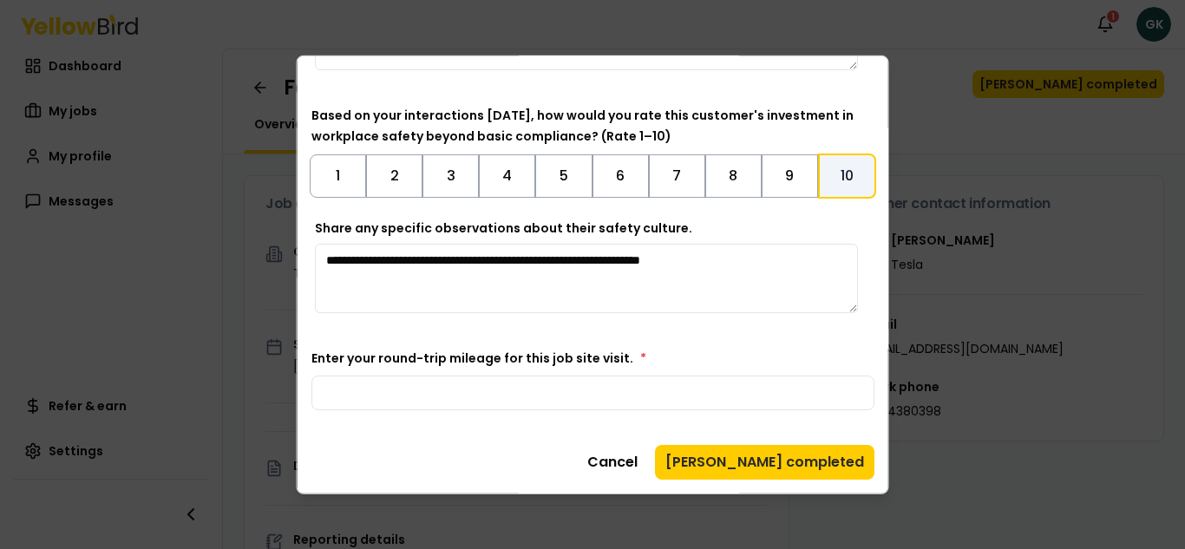
scroll to position [0, 0]
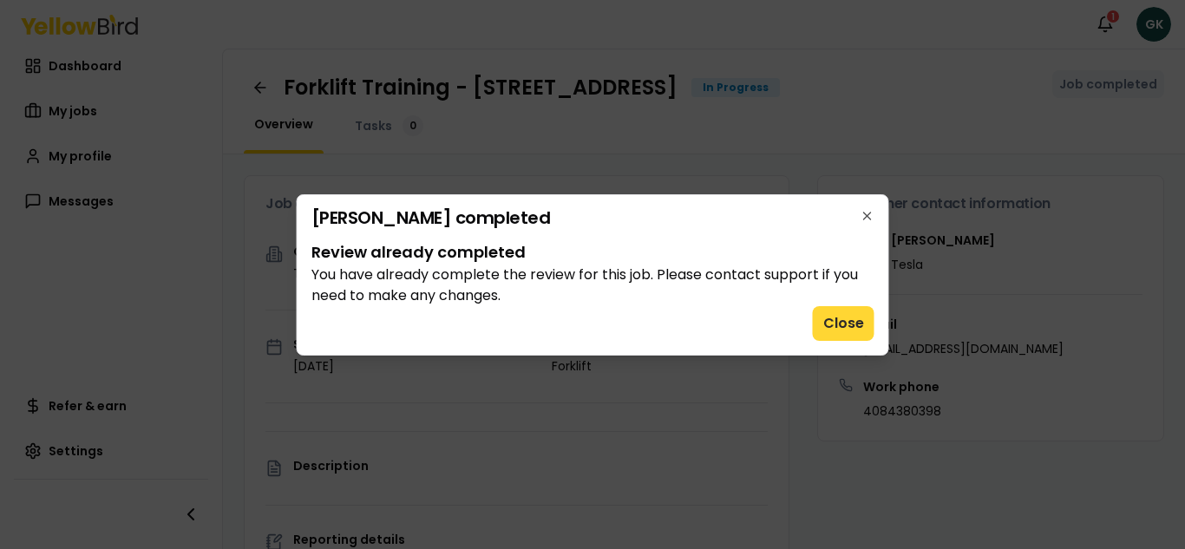
click at [844, 322] on button "Close" at bounding box center [844, 323] width 62 height 35
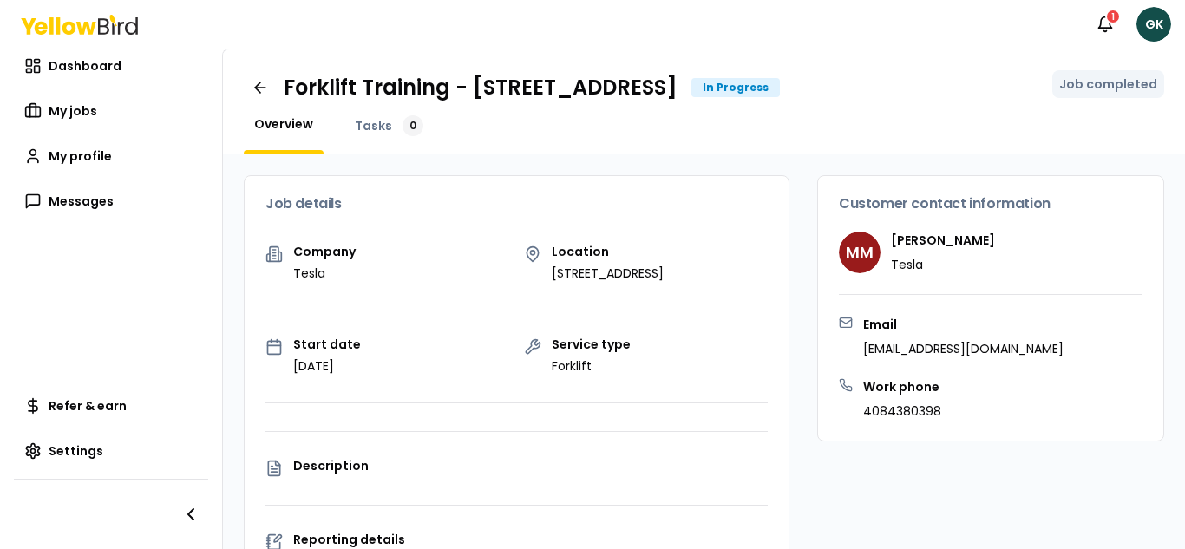
scroll to position [531, 0]
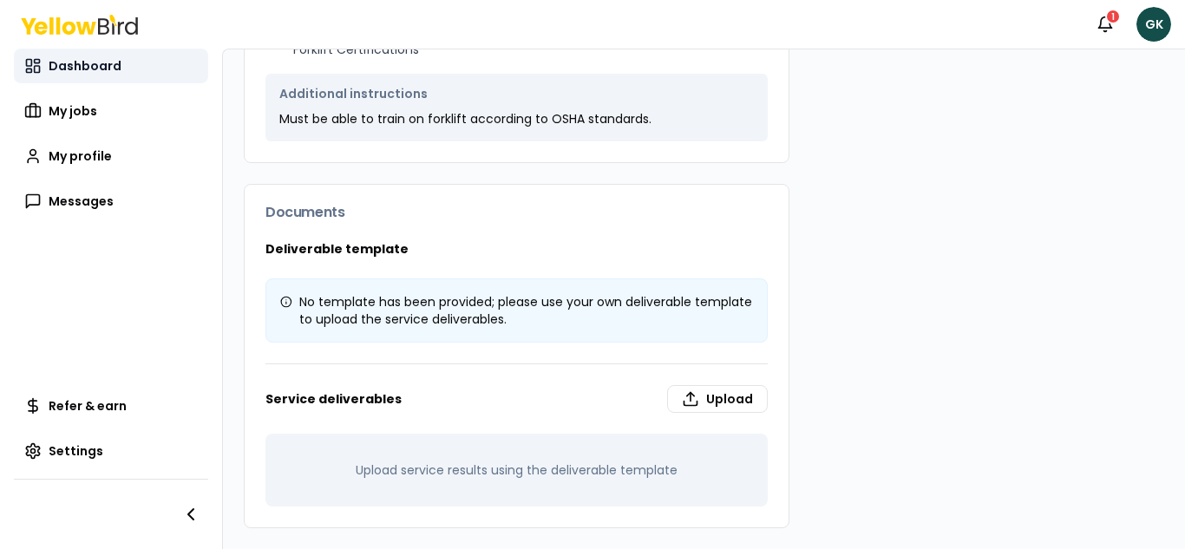
click at [82, 66] on span "Dashboard" at bounding box center [85, 65] width 73 height 17
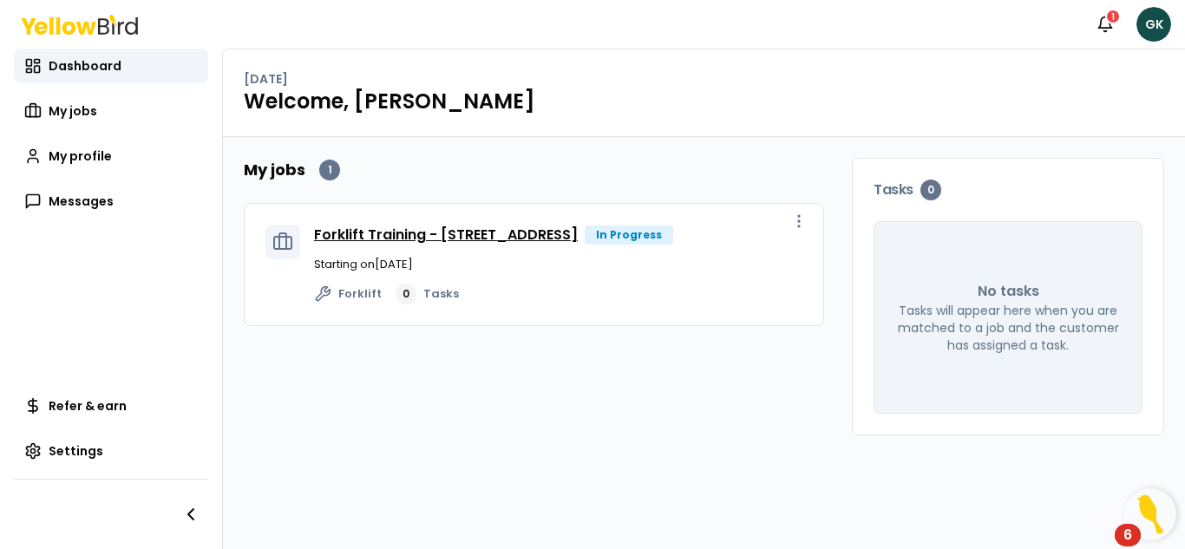
click at [578, 230] on link "Forklift Training - [STREET_ADDRESS]" at bounding box center [446, 235] width 264 height 20
